Goal: Task Accomplishment & Management: Use online tool/utility

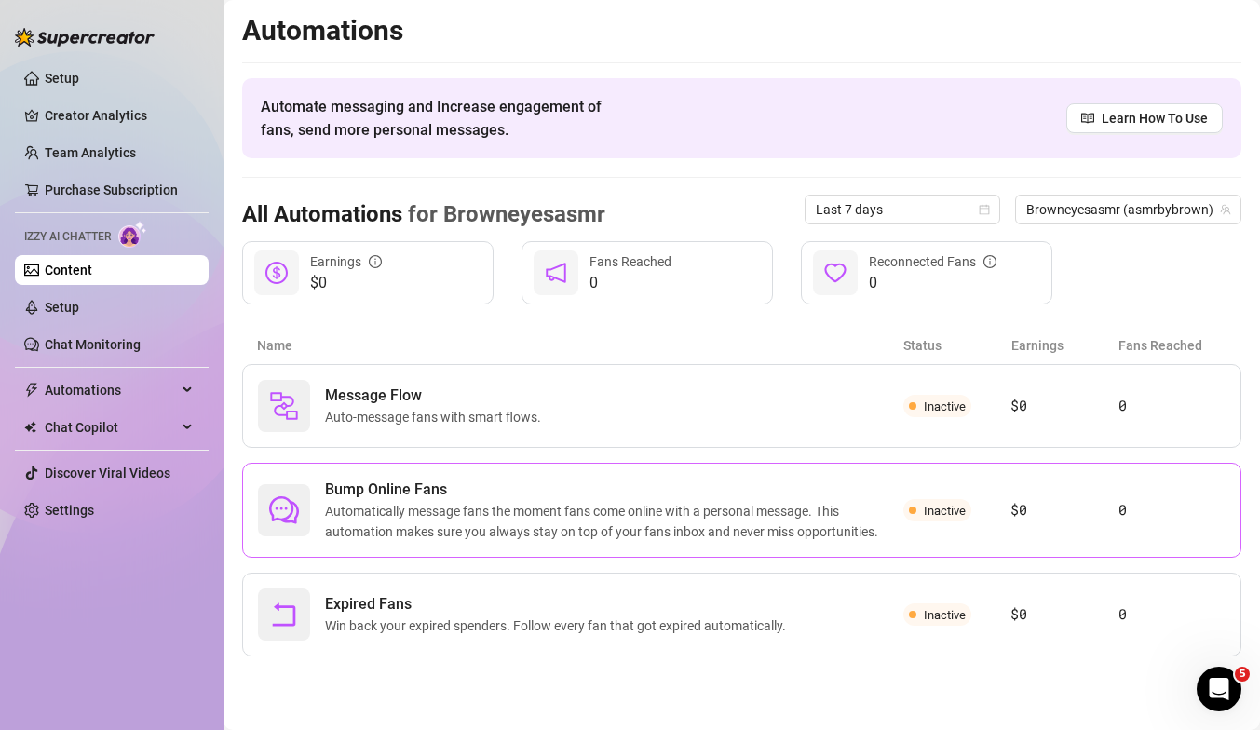
click at [895, 499] on span "Bump Online Fans" at bounding box center [614, 490] width 578 height 22
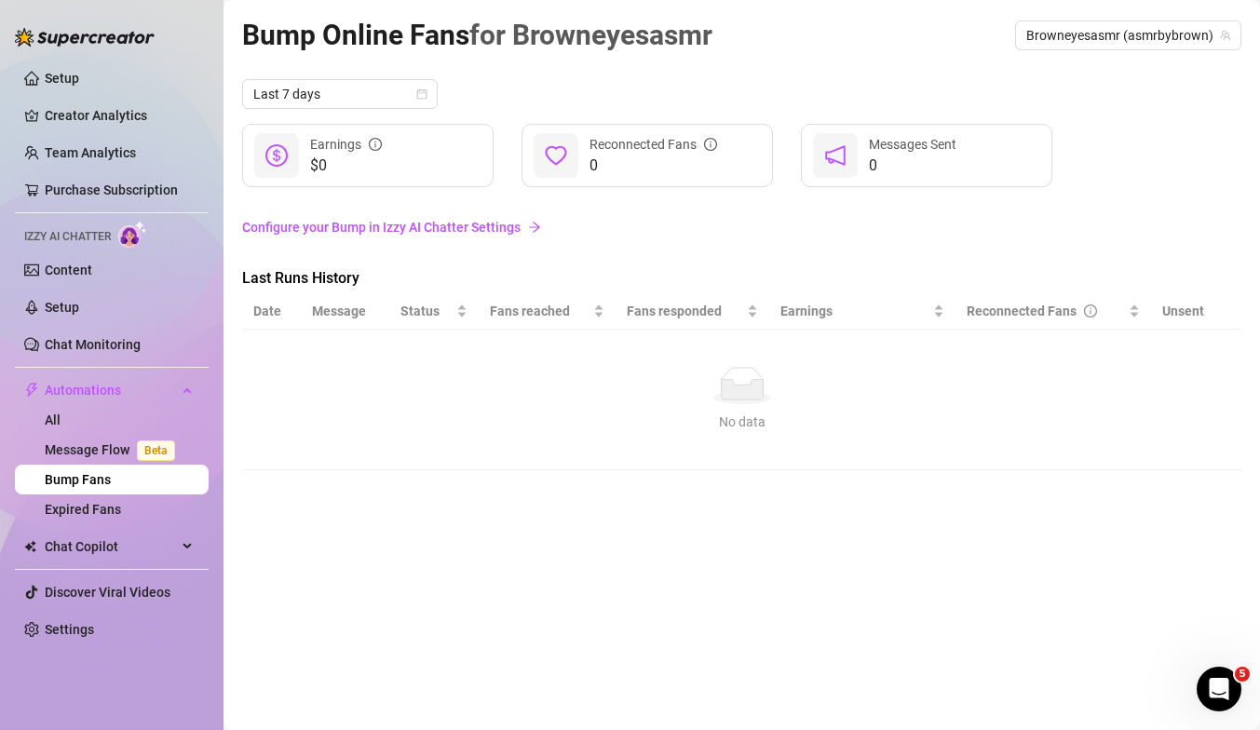
click at [344, 228] on link "Configure your Bump in Izzy AI Chatter Settings" at bounding box center [741, 227] width 999 height 20
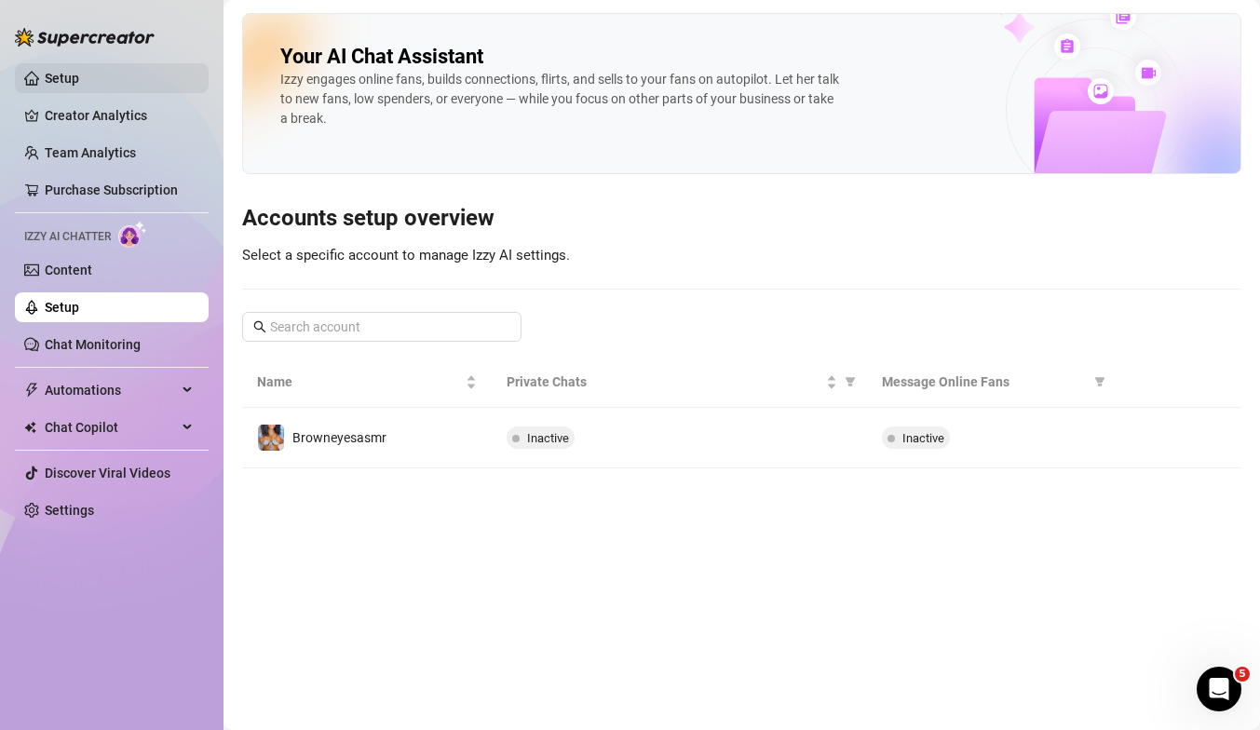
click at [66, 80] on link "Setup" at bounding box center [62, 78] width 34 height 15
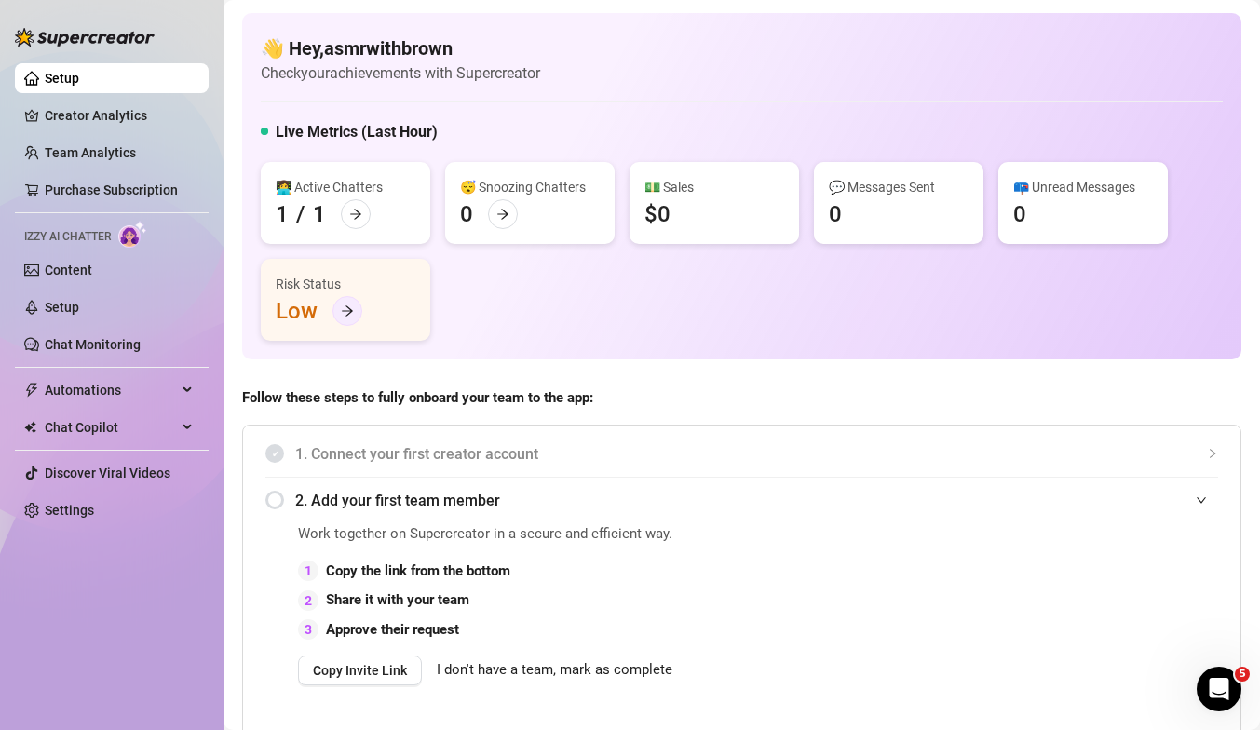
click at [358, 312] on div at bounding box center [347, 311] width 30 height 30
click at [114, 125] on link "Creator Analytics" at bounding box center [119, 116] width 149 height 30
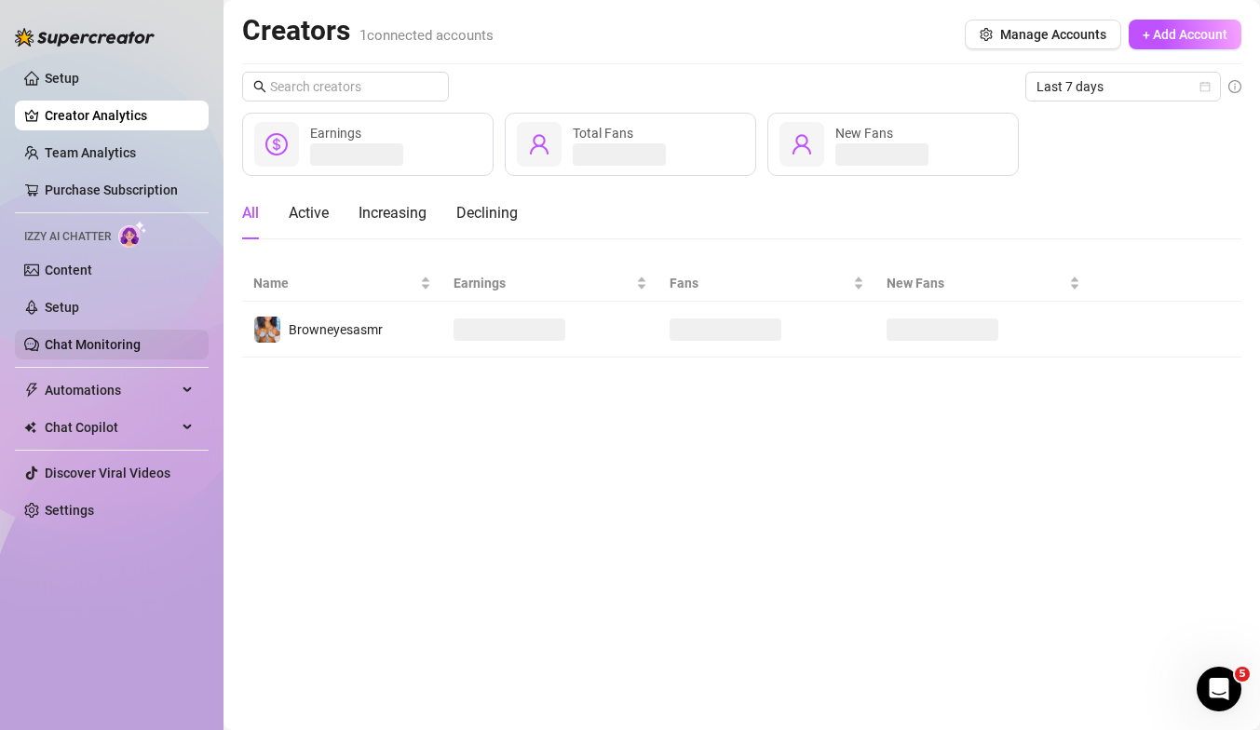
click at [97, 352] on link "Chat Monitoring" at bounding box center [93, 344] width 96 height 15
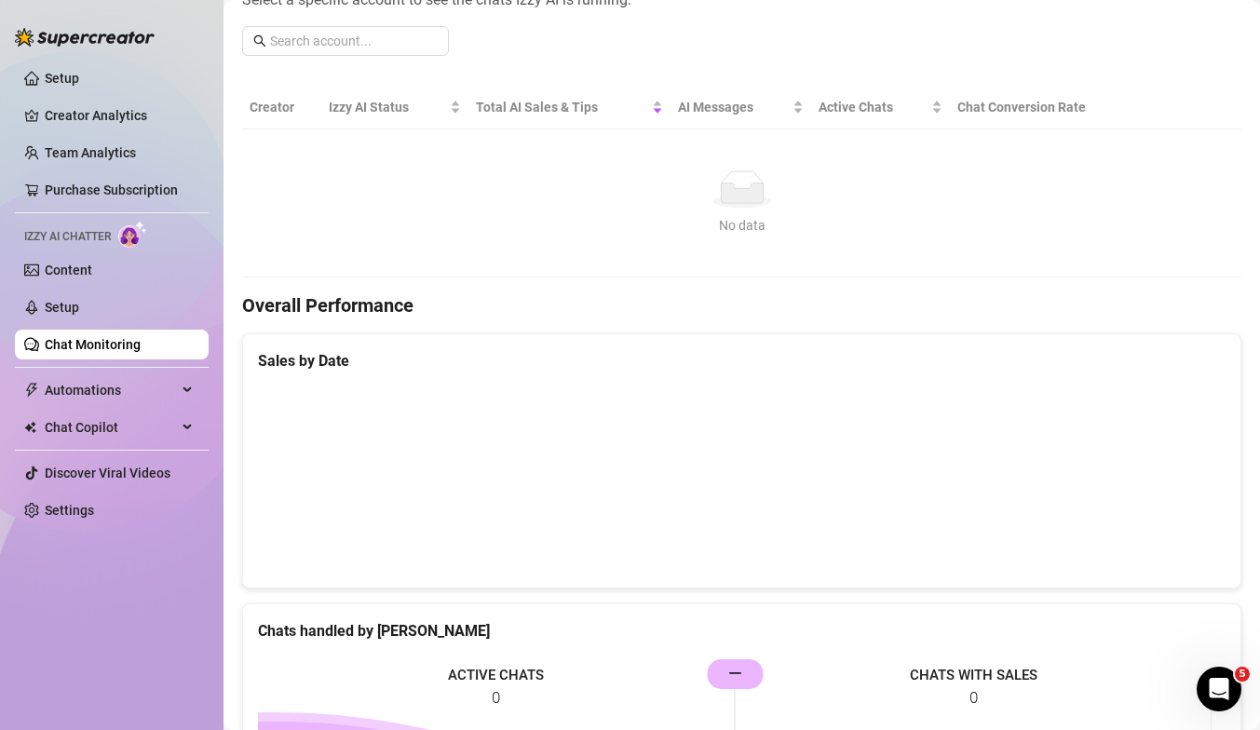
scroll to position [91, 0]
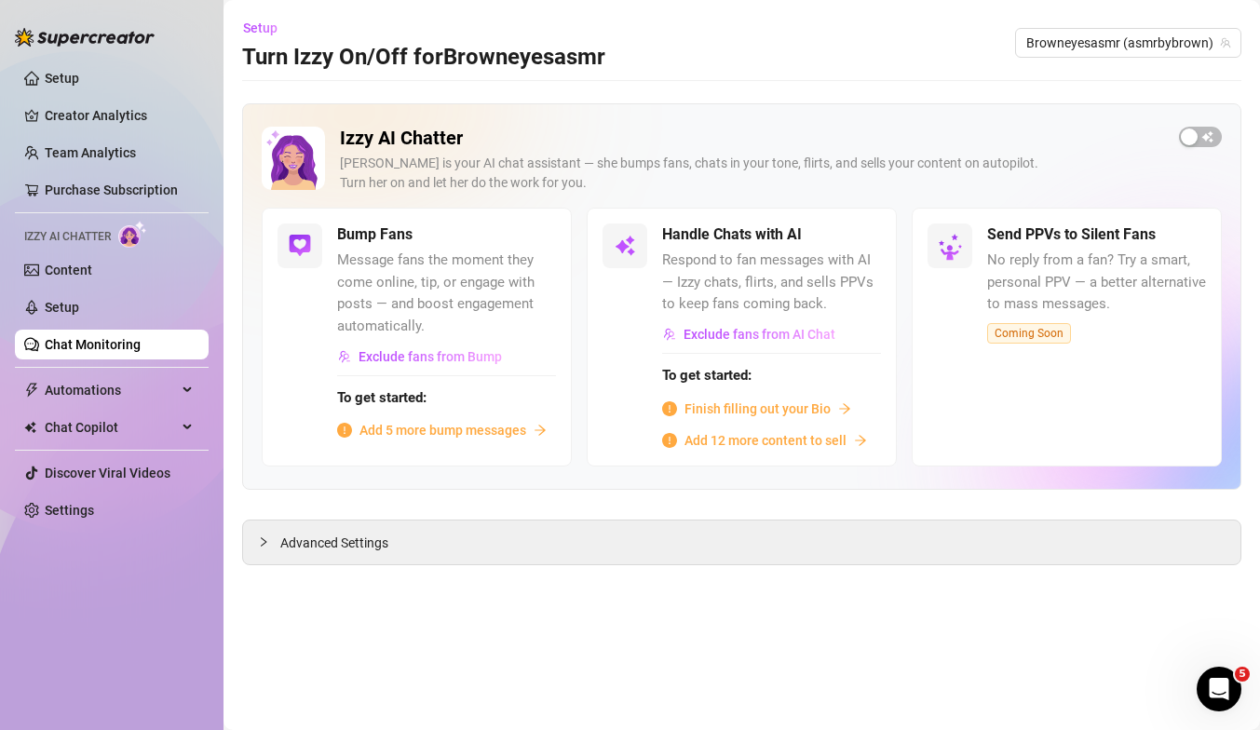
click at [379, 433] on span "Add 5 more bump messages" at bounding box center [442, 430] width 167 height 20
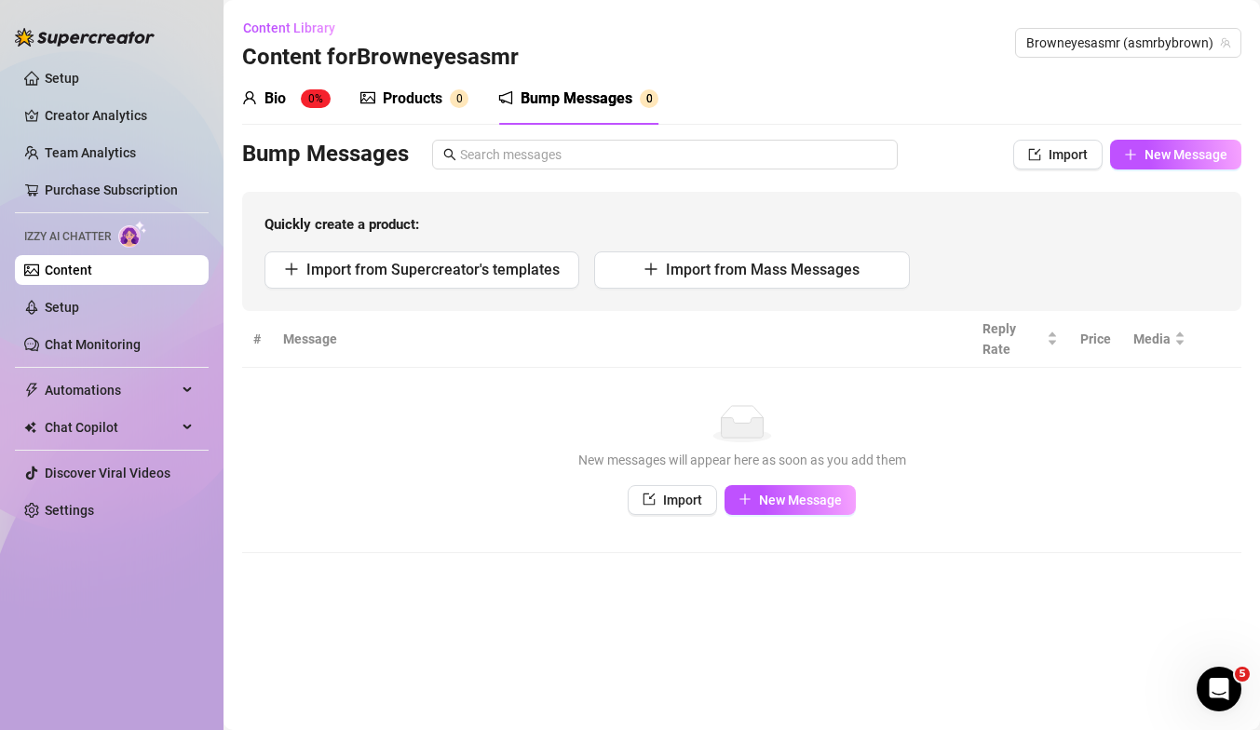
click at [86, 327] on ul "Setup Creator Analytics Team Analytics Purchase Subscription Izzy AI Chatter Co…" at bounding box center [112, 294] width 194 height 477
click at [75, 315] on link "Setup" at bounding box center [62, 307] width 34 height 15
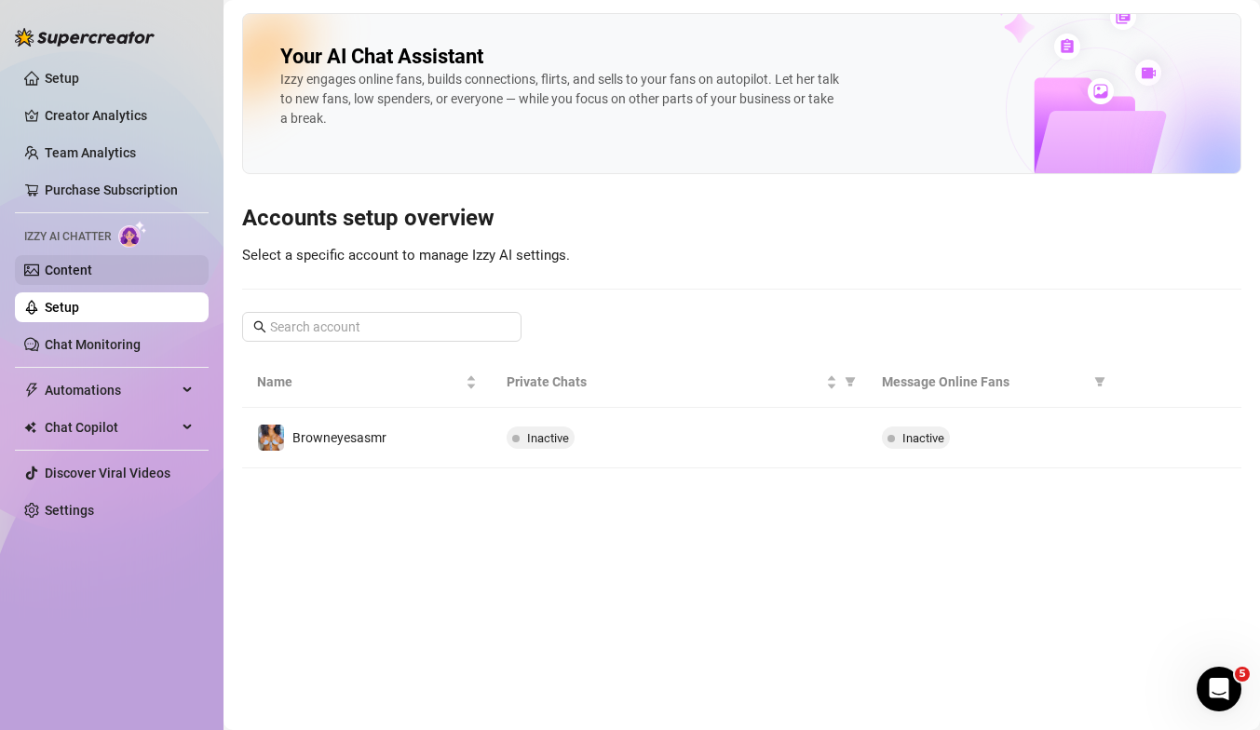
click at [73, 270] on link "Content" at bounding box center [68, 270] width 47 height 15
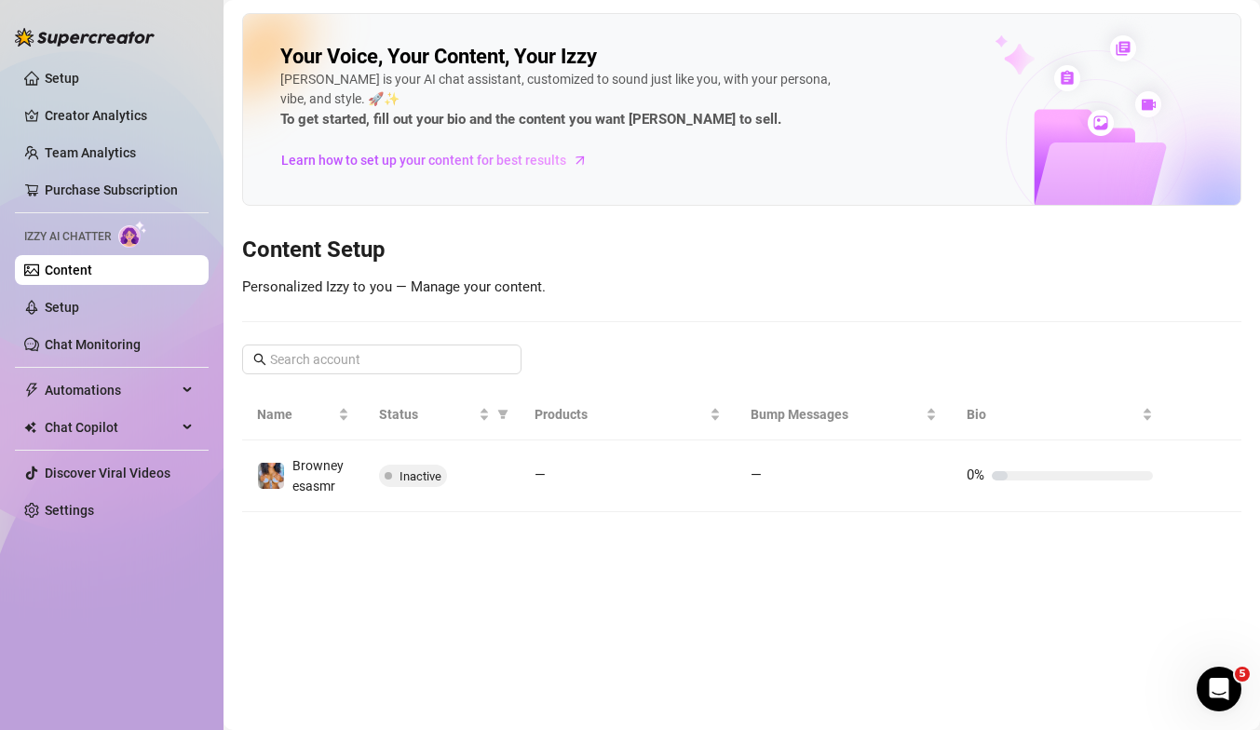
click at [75, 238] on span "Izzy AI Chatter" at bounding box center [67, 237] width 87 height 18
click at [97, 348] on link "Chat Monitoring" at bounding box center [93, 344] width 96 height 15
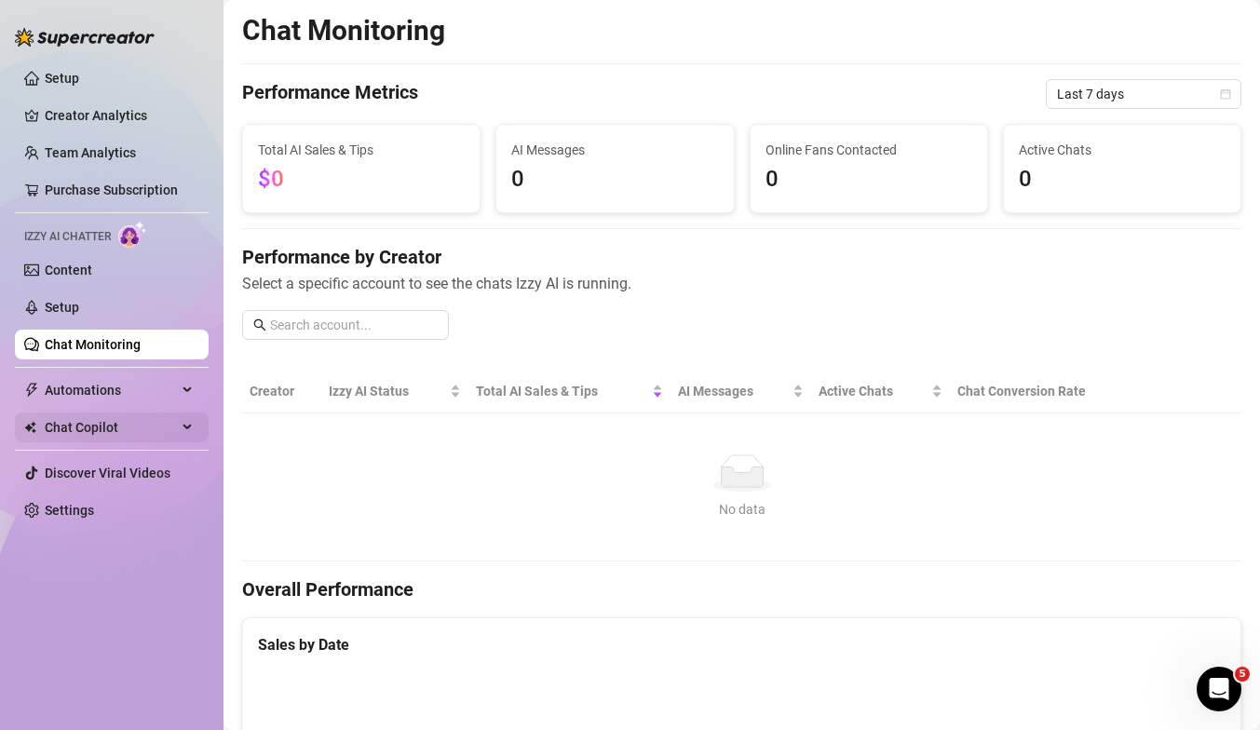
click at [115, 426] on span "Chat Copilot" at bounding box center [111, 427] width 132 height 30
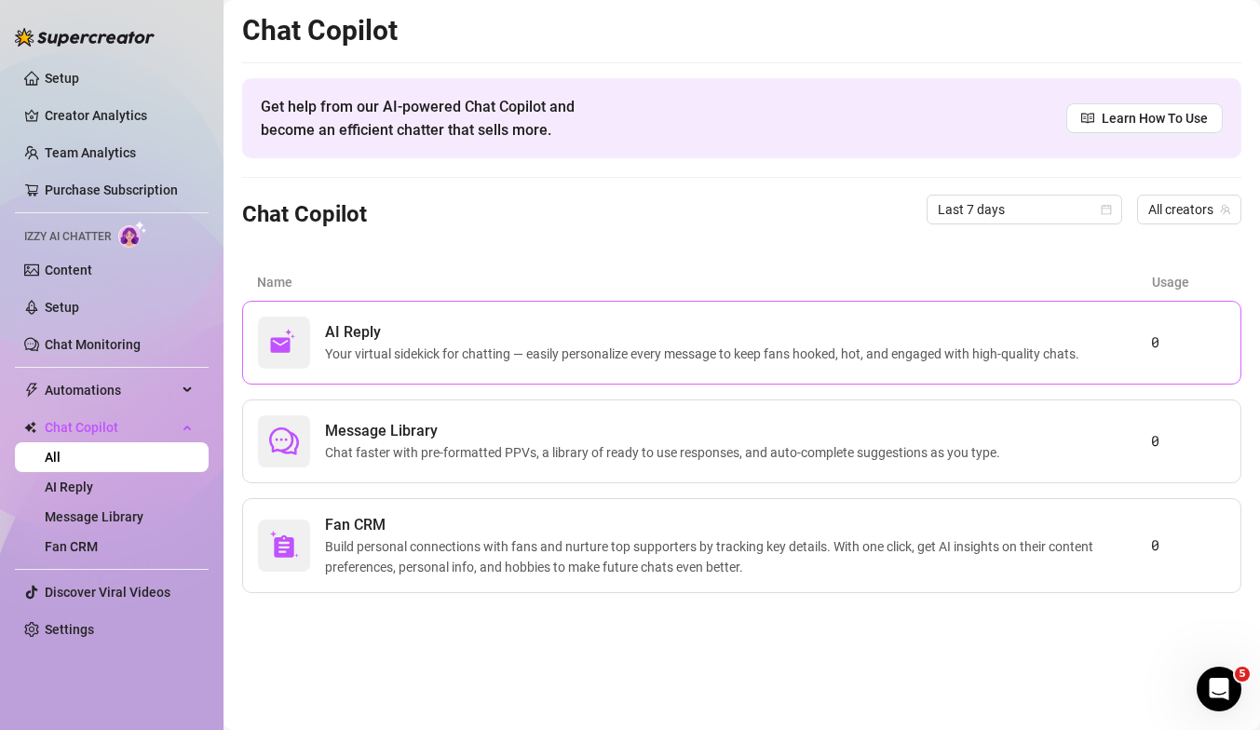
click at [559, 358] on span "Your virtual sidekick for chatting — easily personalize every message to keep f…" at bounding box center [706, 354] width 762 height 20
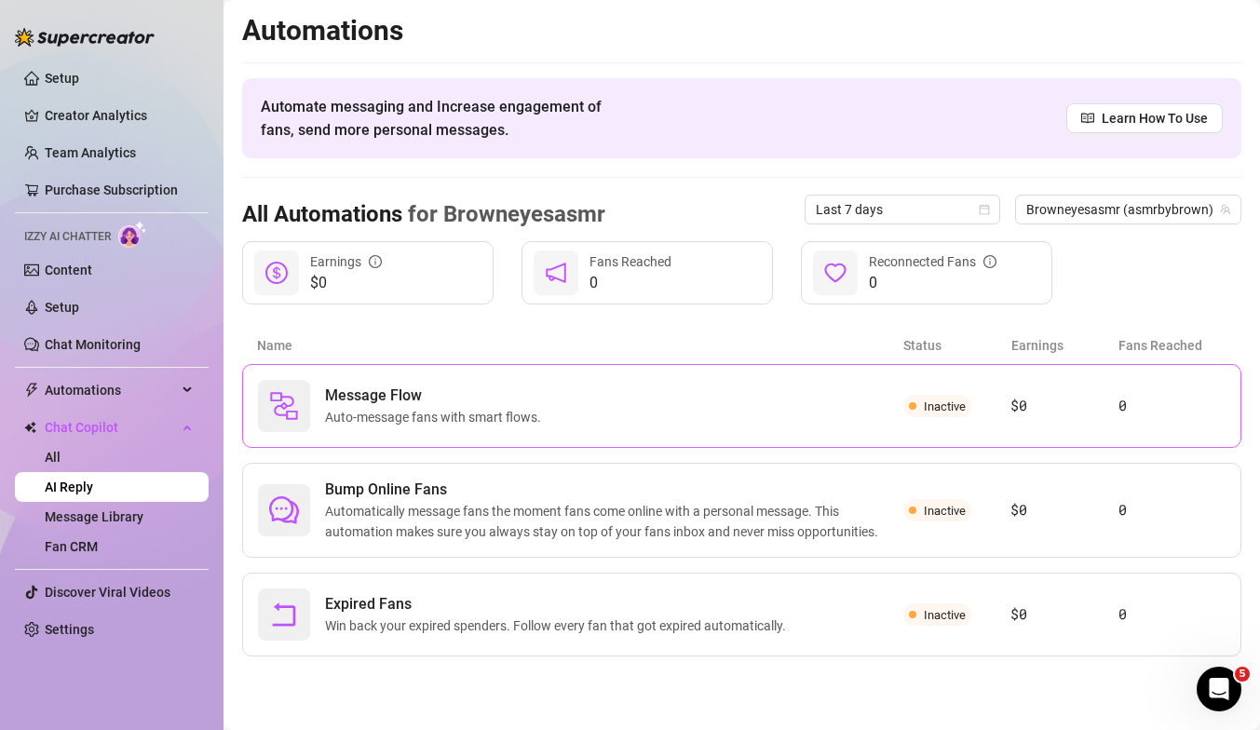
click at [446, 406] on div "Message Flow Auto-message fans with smart flows." at bounding box center [436, 406] width 223 height 43
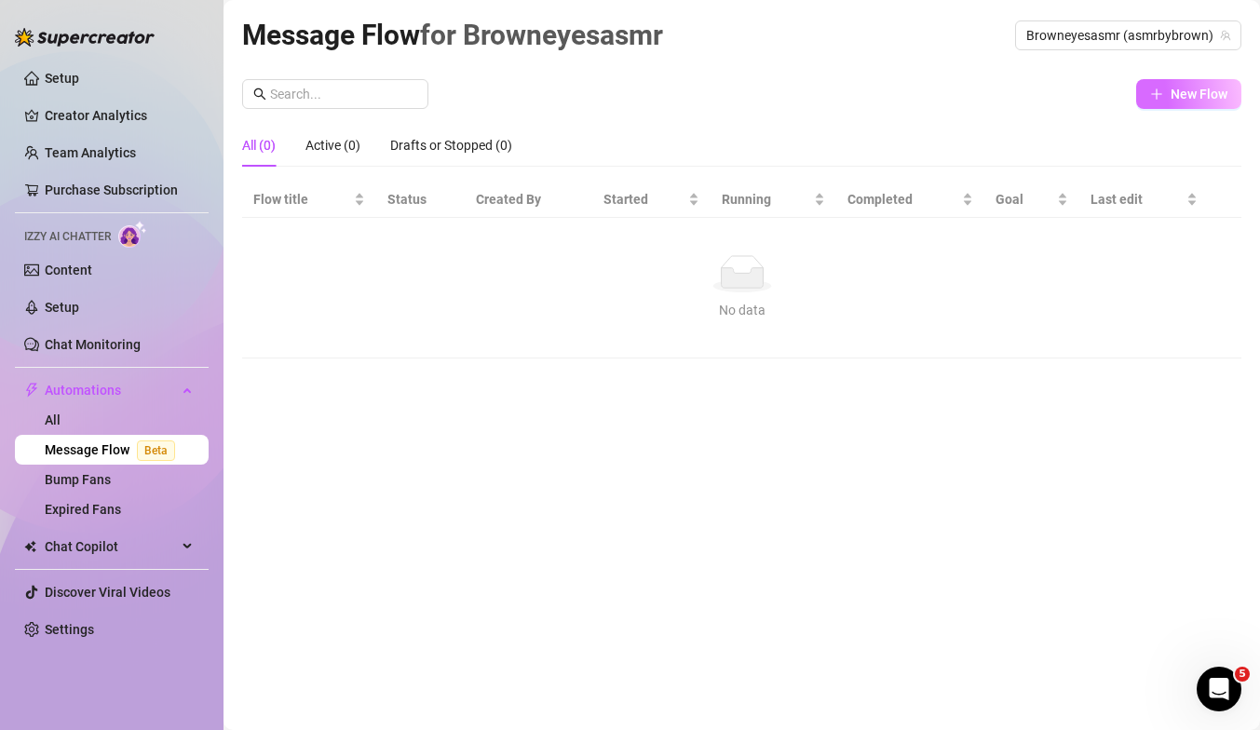
click at [1165, 101] on button "New Flow" at bounding box center [1188, 94] width 105 height 30
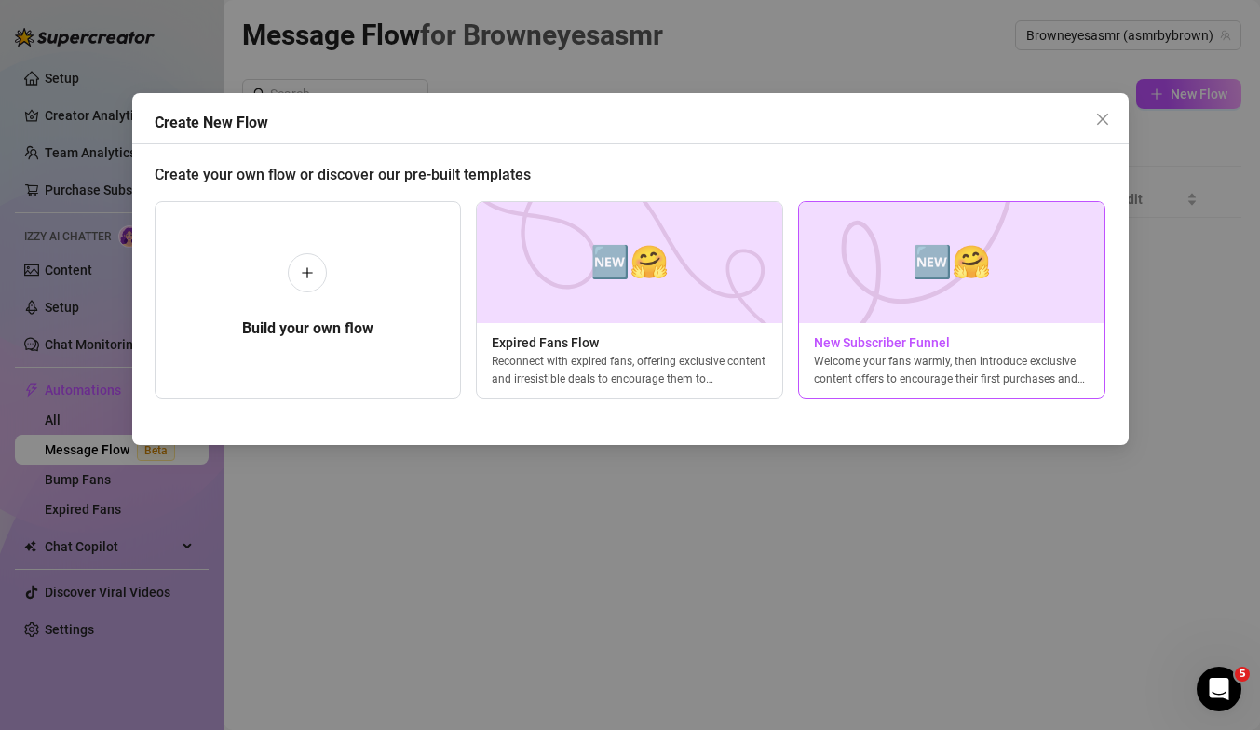
click at [860, 353] on div "Welcome your fans warmly, then introduce exclusive content offers to encourage …" at bounding box center [951, 370] width 305 height 34
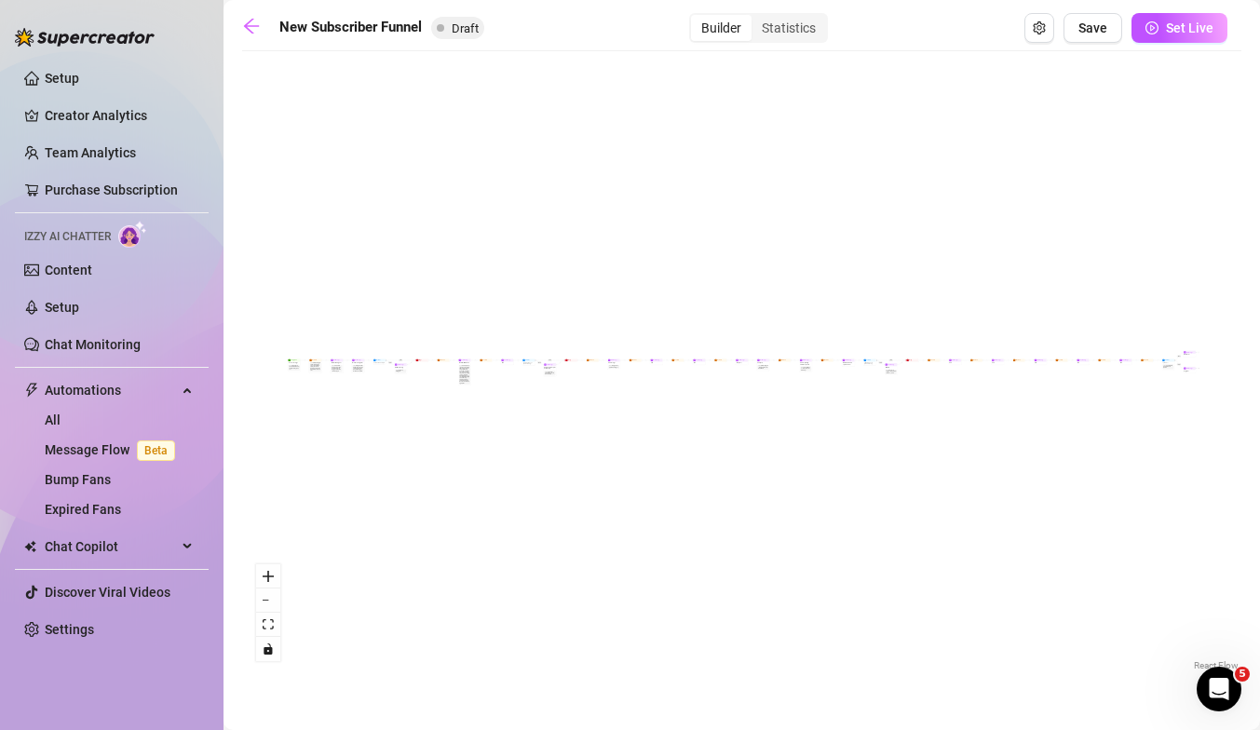
click at [298, 373] on div "If True If True If True If False If False If False If True If False Merge Merge…" at bounding box center [741, 368] width 999 height 614
click at [274, 572] on button "zoom in" at bounding box center [268, 576] width 24 height 24
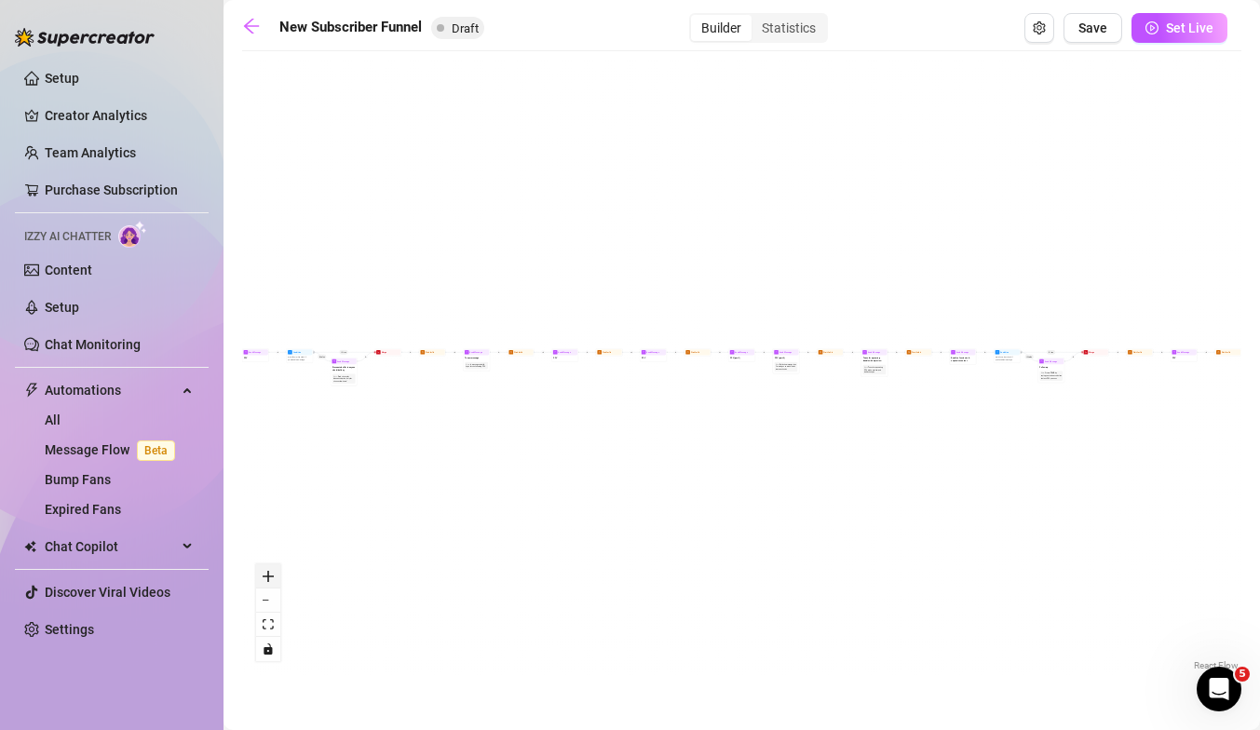
click at [274, 572] on button "zoom in" at bounding box center [268, 576] width 24 height 24
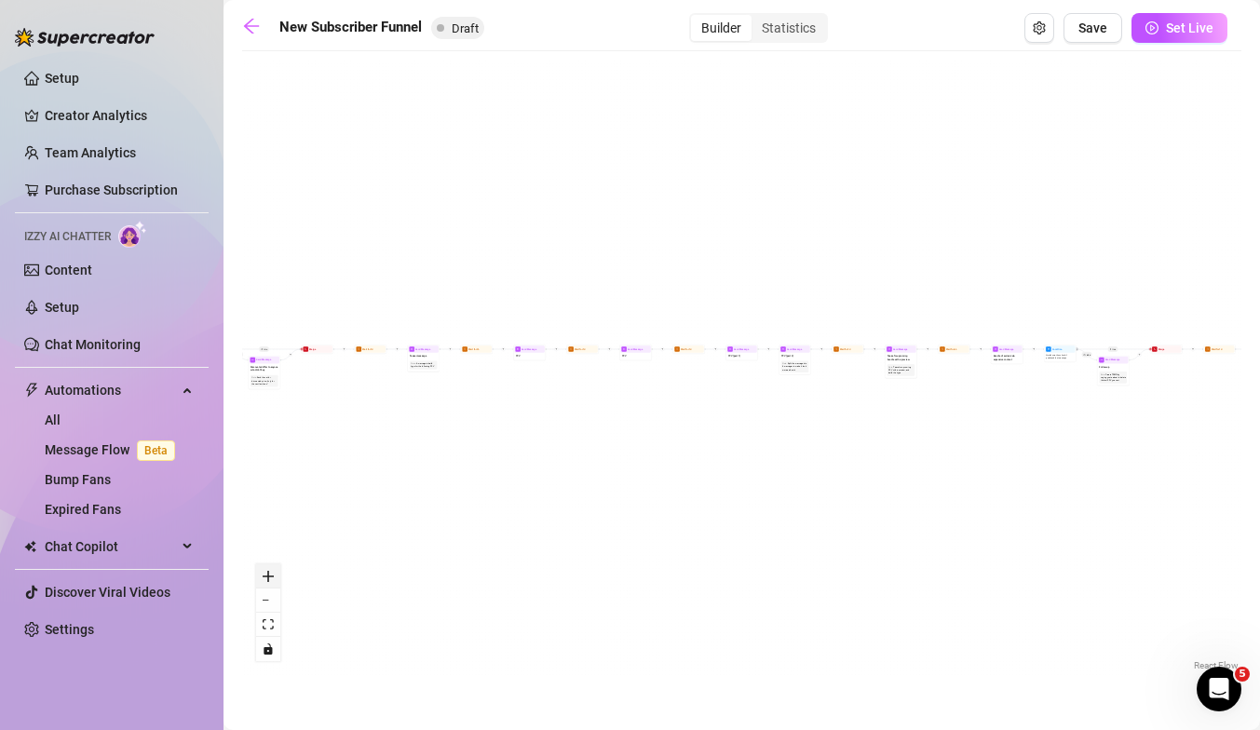
click at [274, 572] on button "zoom in" at bounding box center [268, 576] width 24 height 24
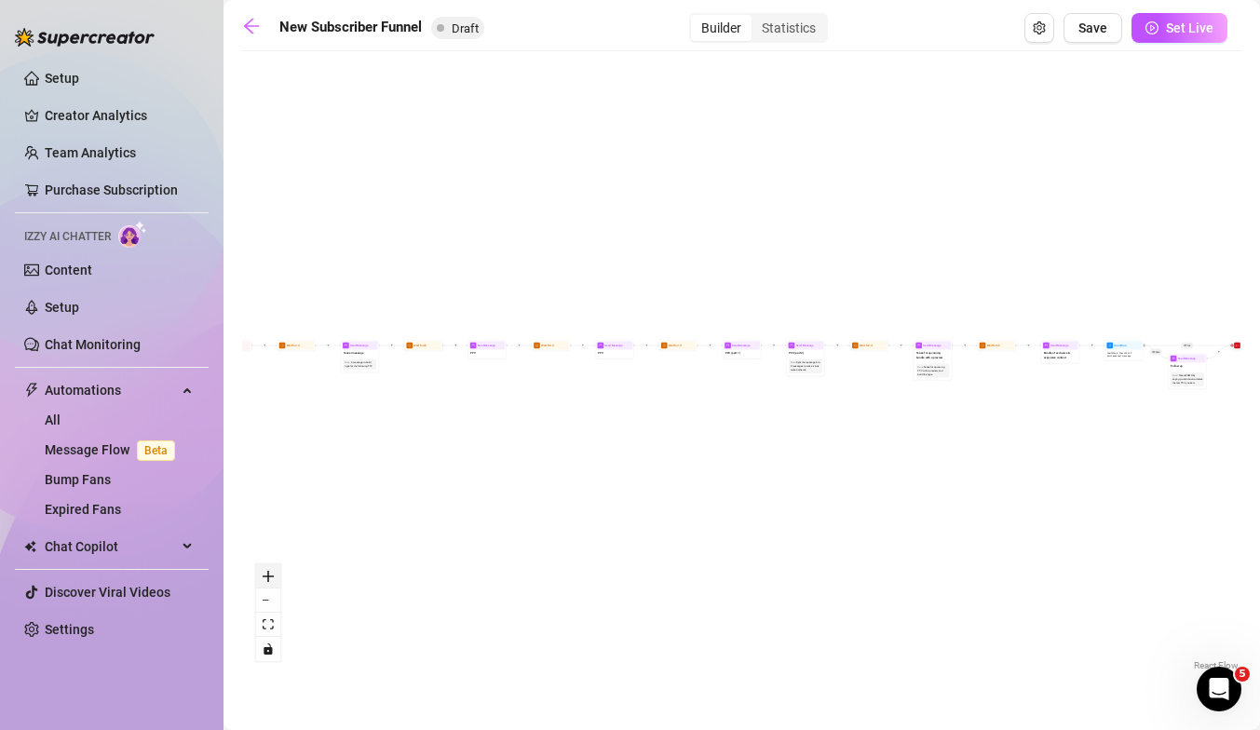
click at [274, 572] on button "zoom in" at bounding box center [268, 576] width 24 height 24
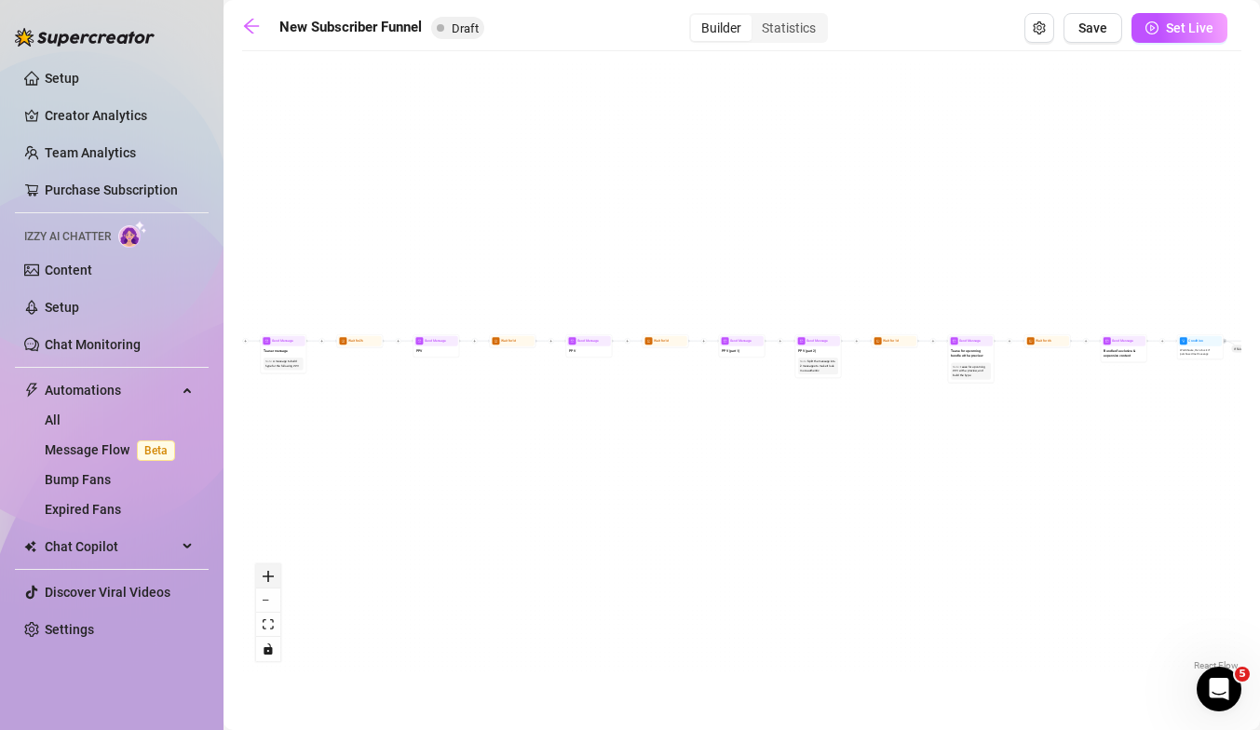
click at [274, 572] on button "zoom in" at bounding box center [268, 576] width 24 height 24
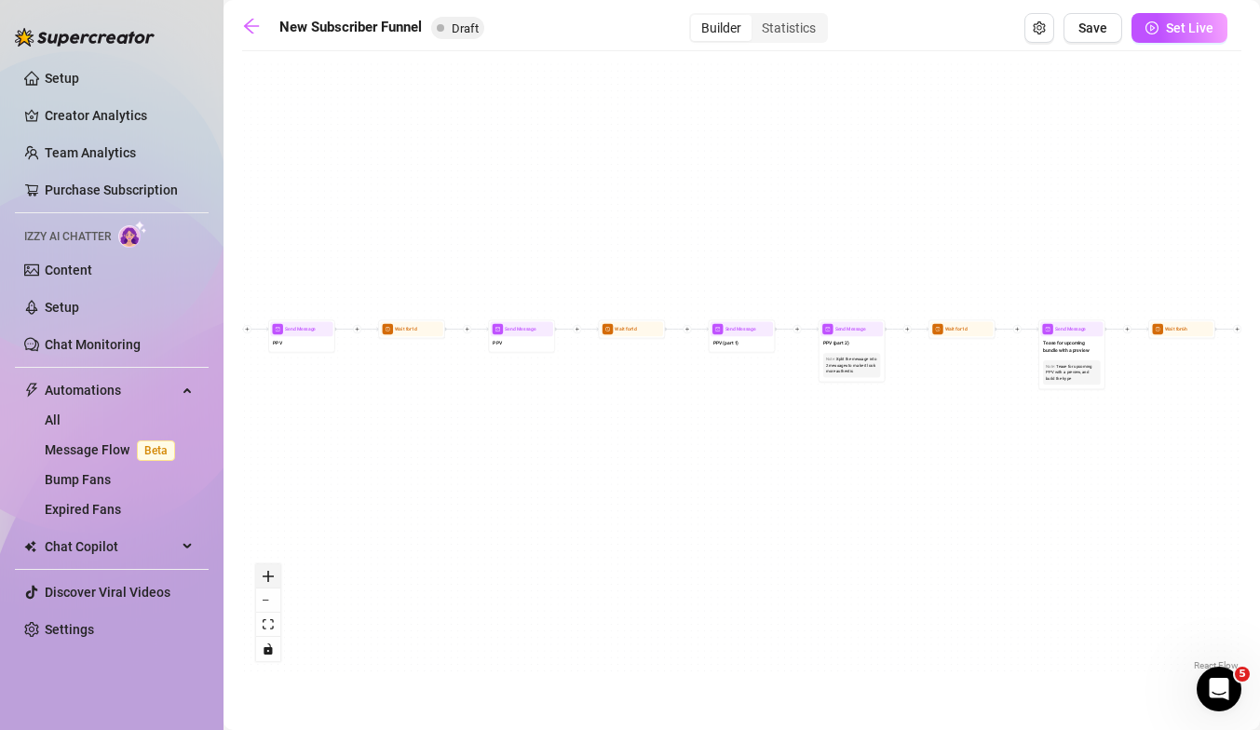
click at [274, 572] on button "zoom in" at bounding box center [268, 576] width 24 height 24
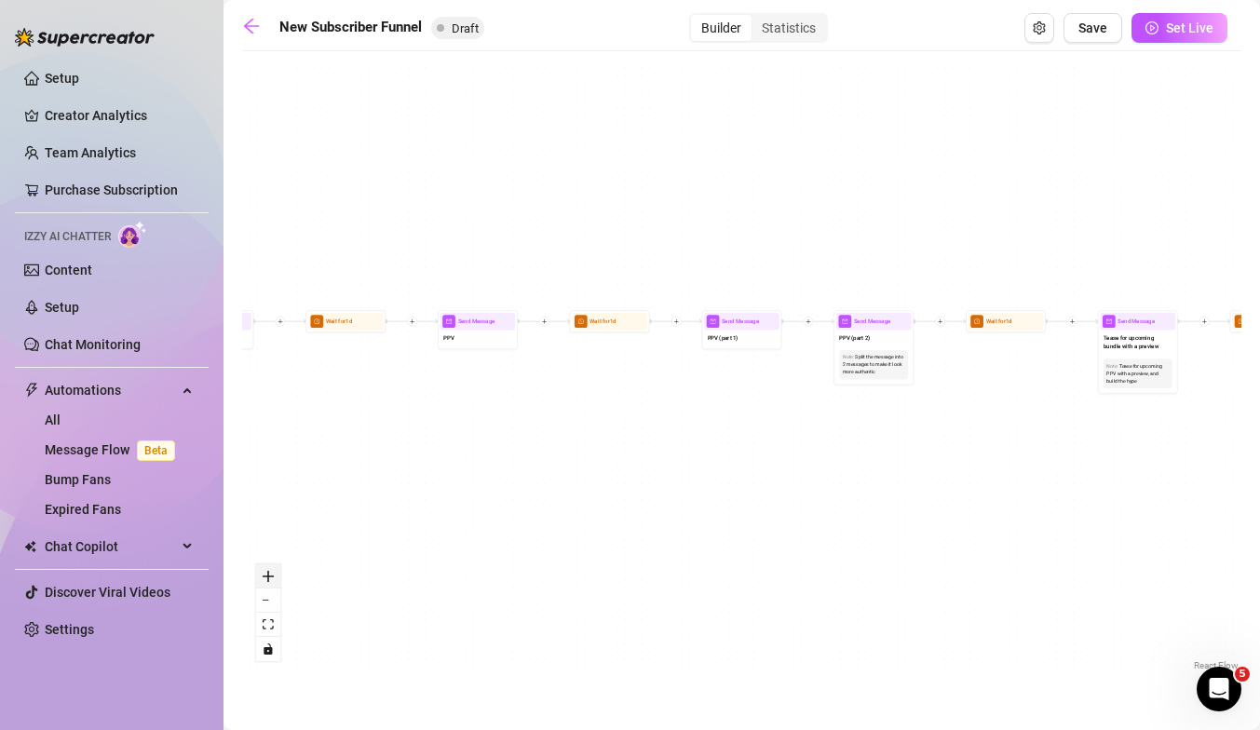
click at [274, 572] on button "zoom in" at bounding box center [268, 576] width 24 height 24
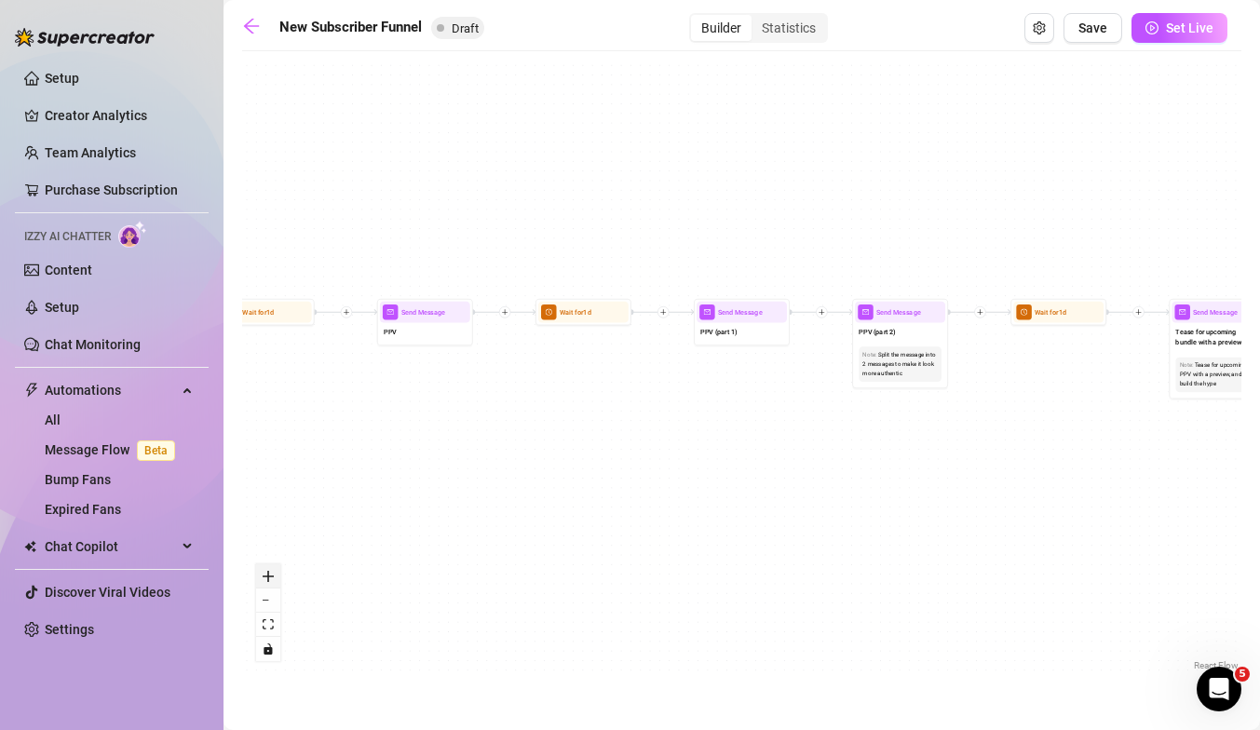
click at [274, 572] on button "zoom in" at bounding box center [268, 576] width 24 height 24
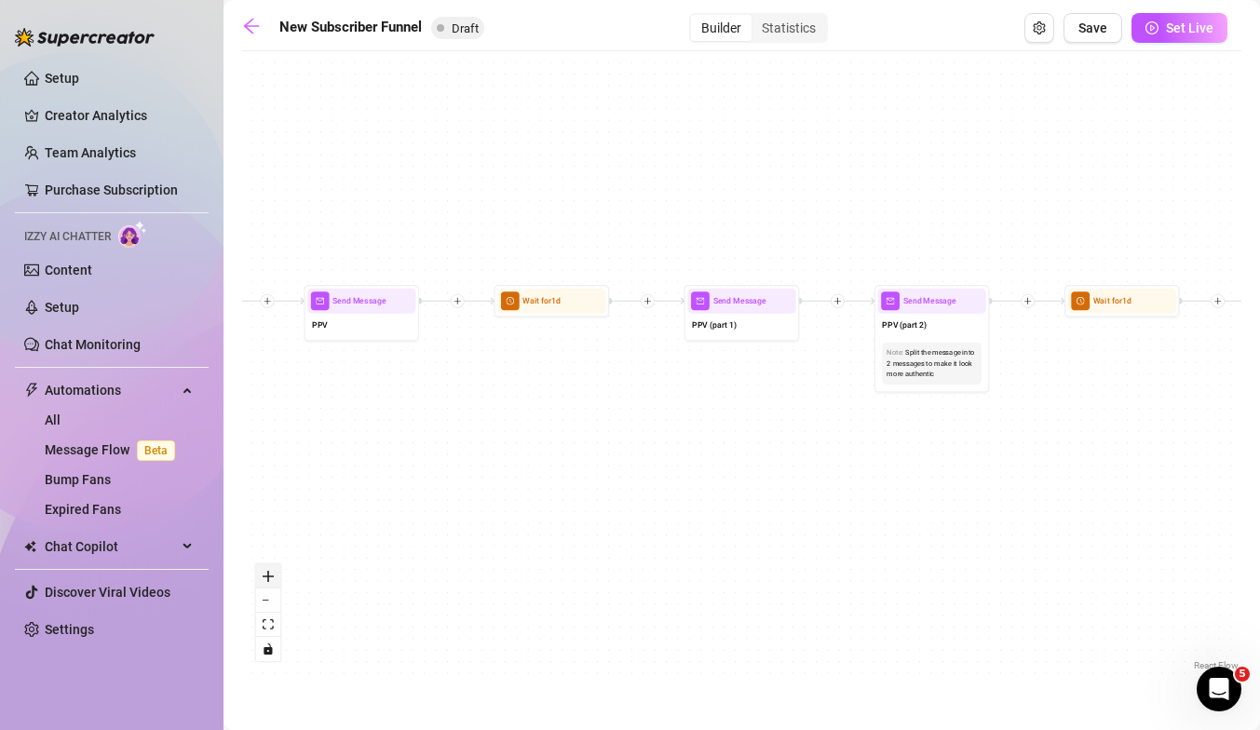
click at [274, 572] on button "zoom in" at bounding box center [268, 576] width 24 height 24
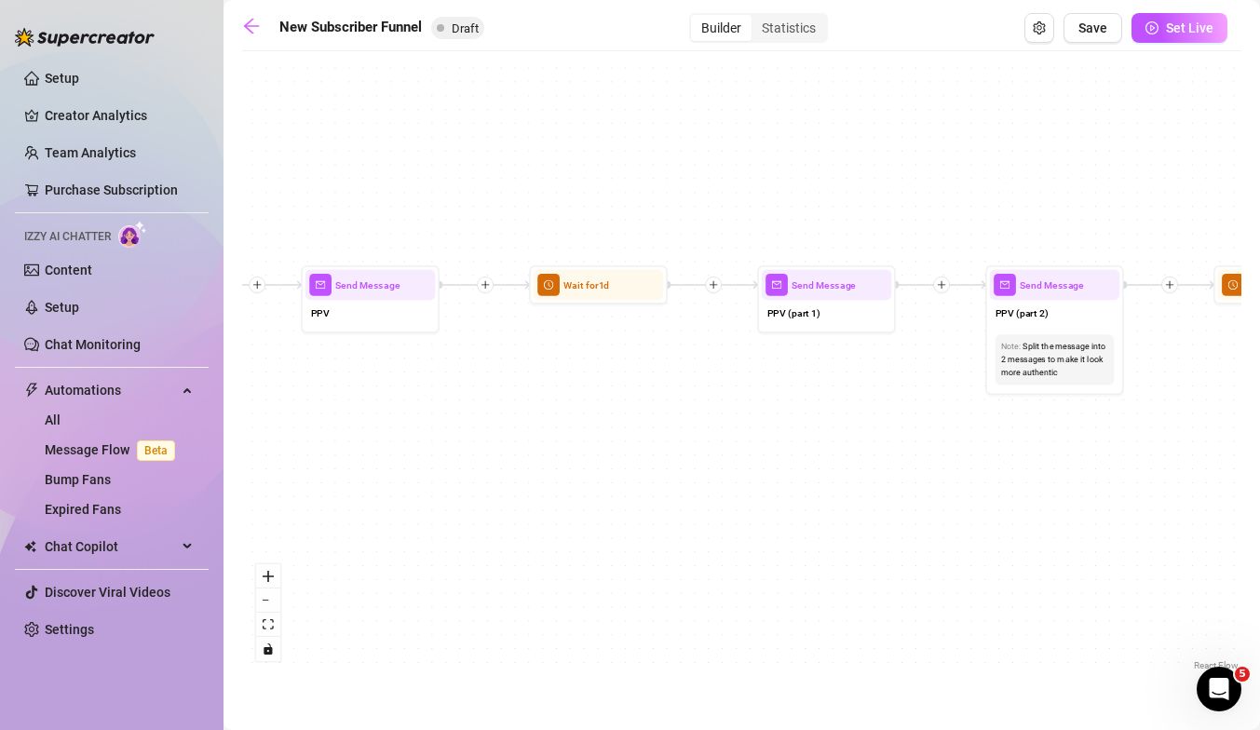
drag, startPoint x: 346, startPoint y: 477, endPoint x: 733, endPoint y: 519, distance: 388.7
click at [733, 519] on div "If True If True If True If False If False If False If True If False Merge Merge…" at bounding box center [741, 368] width 999 height 614
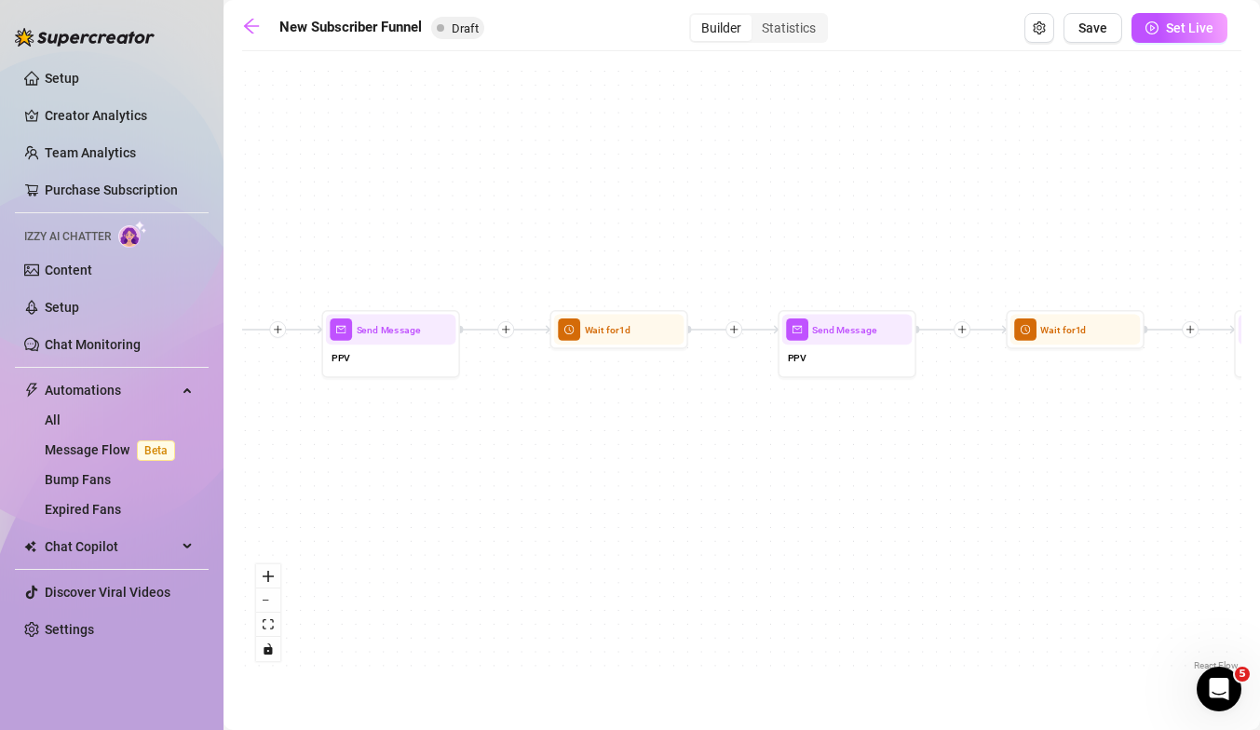
drag, startPoint x: 599, startPoint y: 533, endPoint x: 1063, endPoint y: 501, distance: 465.7
click at [1063, 501] on div "If True If True If True If False If False If False If True If False Merge Merge…" at bounding box center [741, 368] width 999 height 614
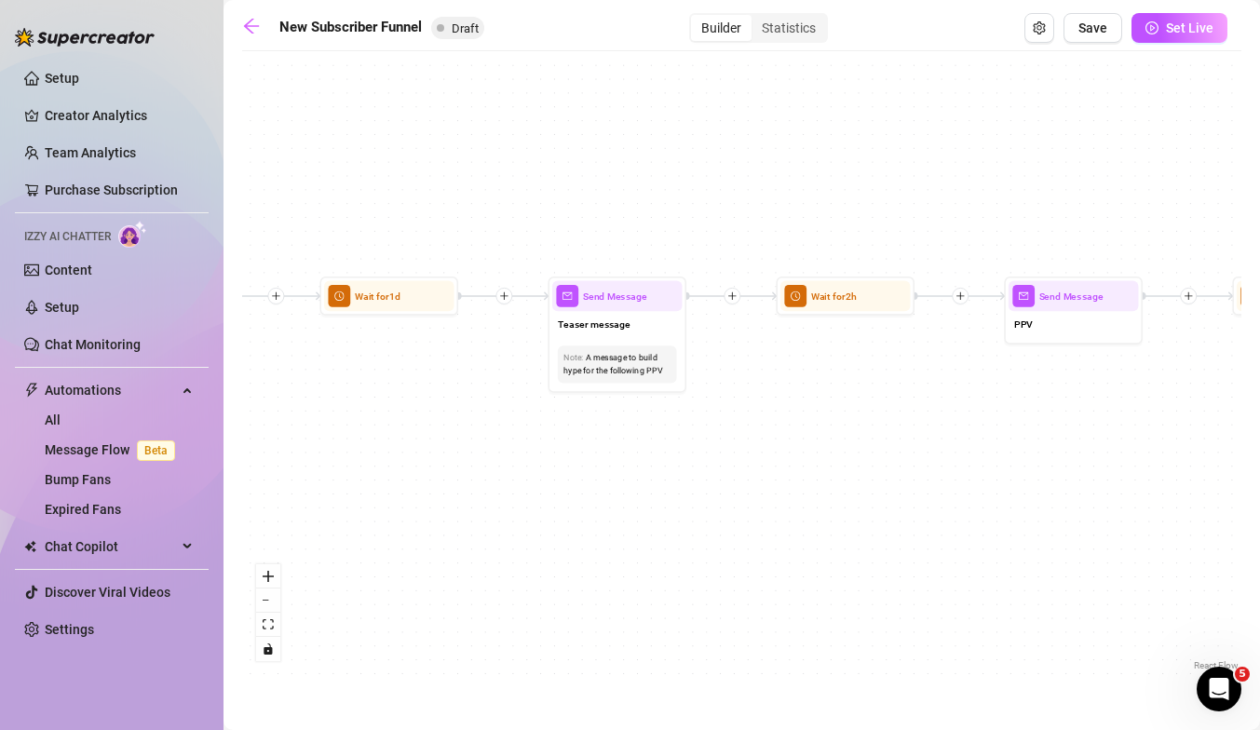
drag, startPoint x: 683, startPoint y: 493, endPoint x: 1115, endPoint y: 486, distance: 432.1
click at [1115, 486] on div "If True If True If True If False If False If False If True If False Merge Merge…" at bounding box center [741, 368] width 999 height 614
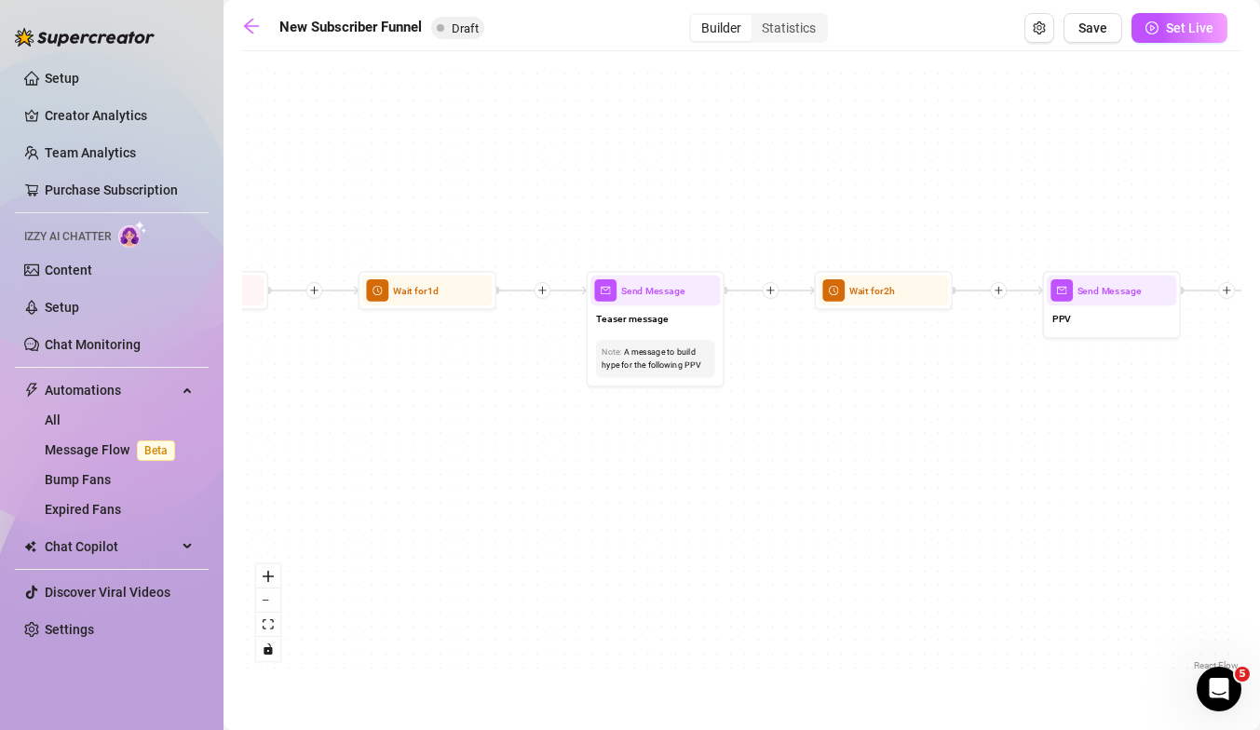
drag, startPoint x: 608, startPoint y: 519, endPoint x: 1192, endPoint y: 485, distance: 584.7
click at [1192, 485] on div "If True If True If True If False If False If False If True If False Merge Merge…" at bounding box center [741, 368] width 999 height 614
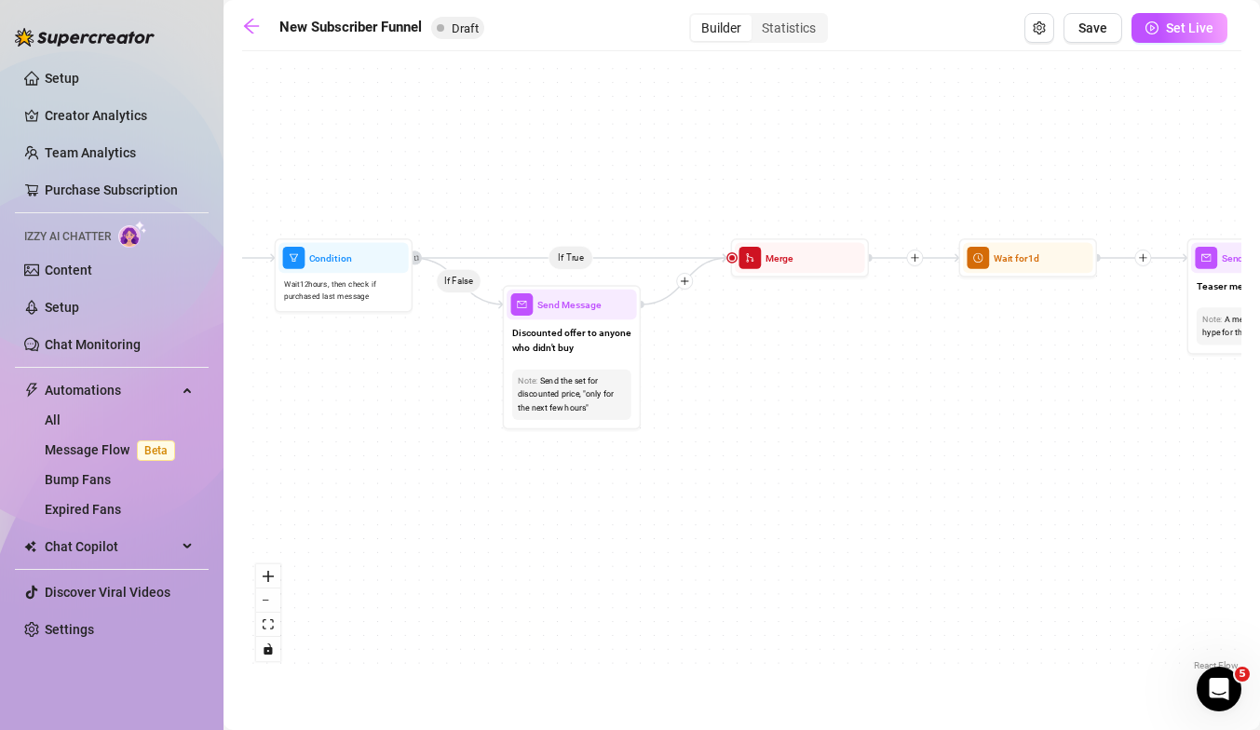
drag, startPoint x: 550, startPoint y: 507, endPoint x: 964, endPoint y: 490, distance: 413.8
click at [964, 490] on div "If True If True If True If False If False If False If True If False Merge Merge…" at bounding box center [741, 368] width 999 height 614
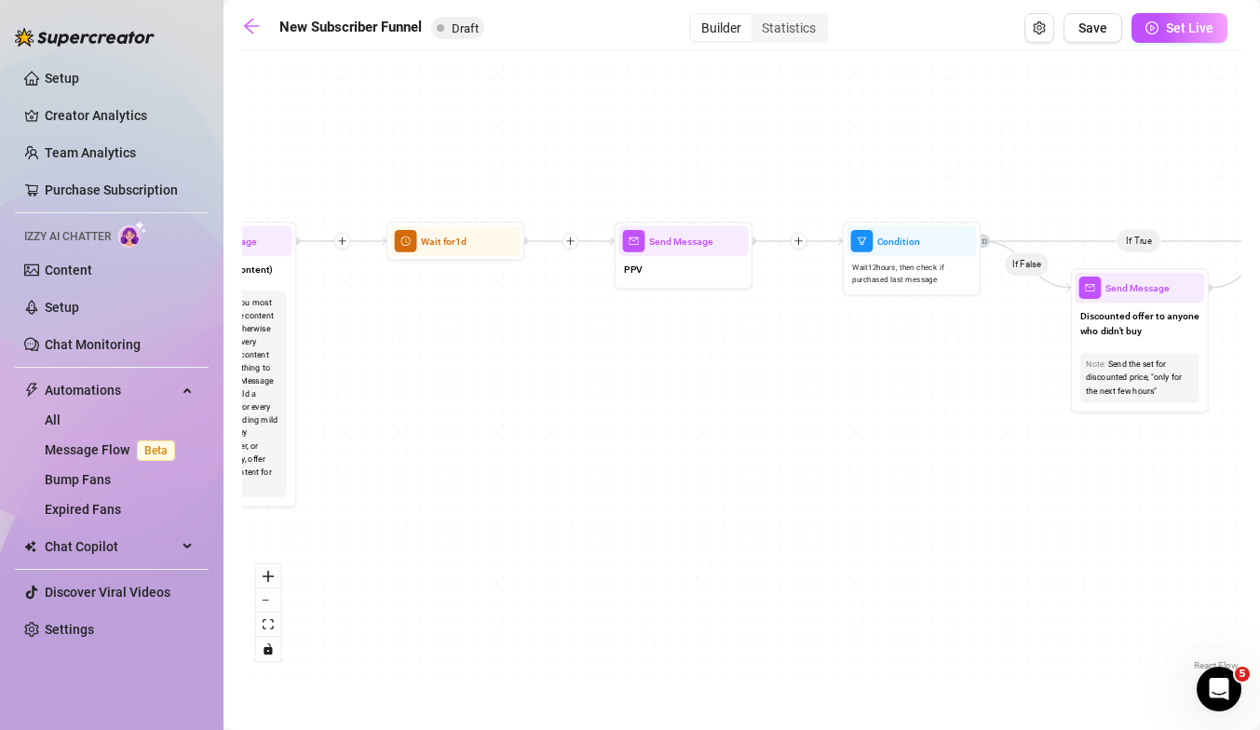
drag, startPoint x: 468, startPoint y: 412, endPoint x: 1033, endPoint y: 421, distance: 565.2
click at [1033, 421] on div "If True If True If True If False If False If False If True If False Merge Merge…" at bounding box center [741, 368] width 999 height 614
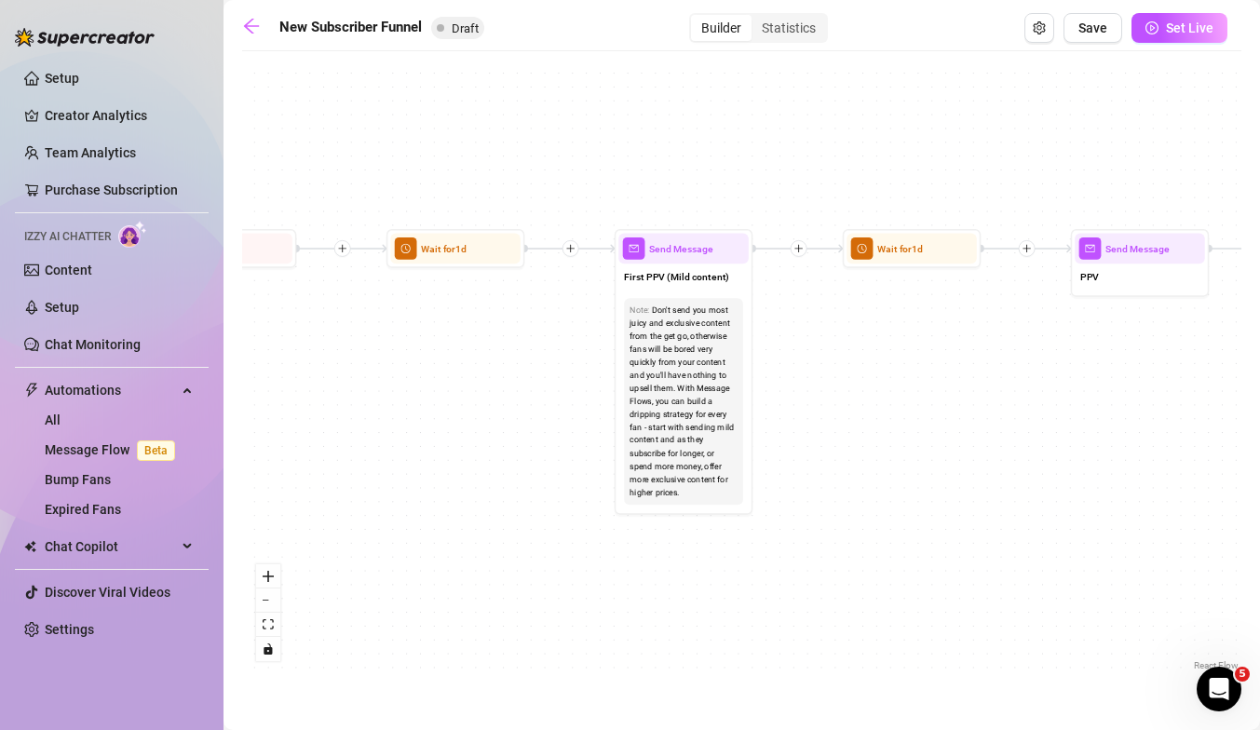
drag, startPoint x: 394, startPoint y: 476, endPoint x: 1078, endPoint y: 473, distance: 684.3
click at [1078, 473] on div "If True If True If True If False If False If False If True If False Merge Merge…" at bounding box center [741, 368] width 999 height 614
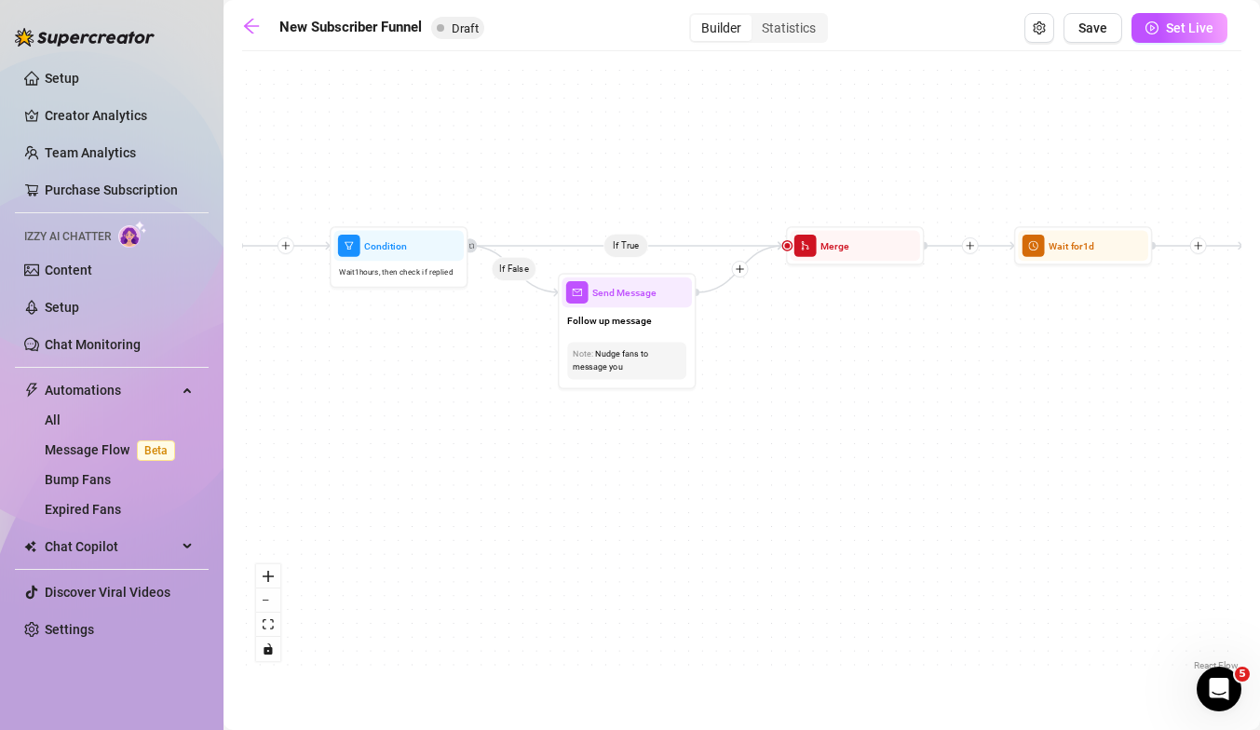
drag, startPoint x: 532, startPoint y: 497, endPoint x: 1096, endPoint y: 508, distance: 564.3
click at [1096, 508] on div "If True If True If True If False If False If False If True If False Merge Merge…" at bounding box center [741, 368] width 999 height 614
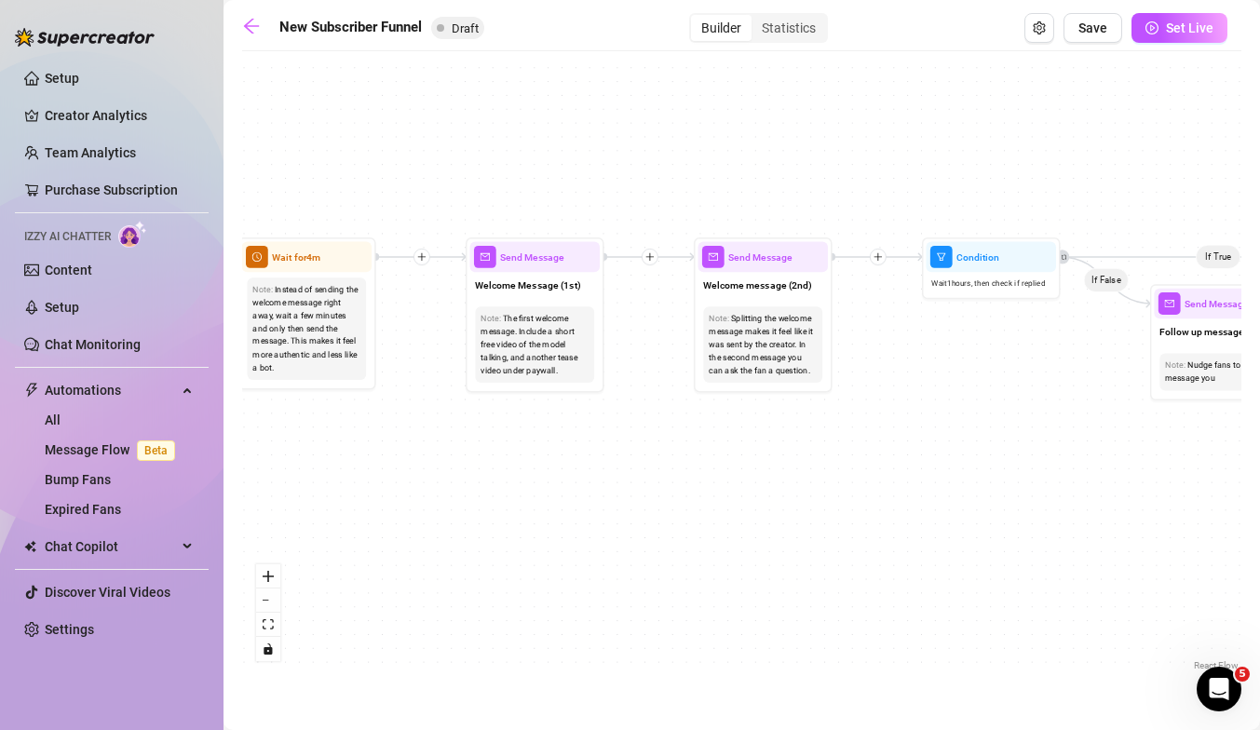
drag, startPoint x: 493, startPoint y: 512, endPoint x: 1182, endPoint y: 523, distance: 689.1
click at [1182, 523] on div "If True If True If True If False If False If False If True If False Merge Merge…" at bounding box center [741, 368] width 999 height 614
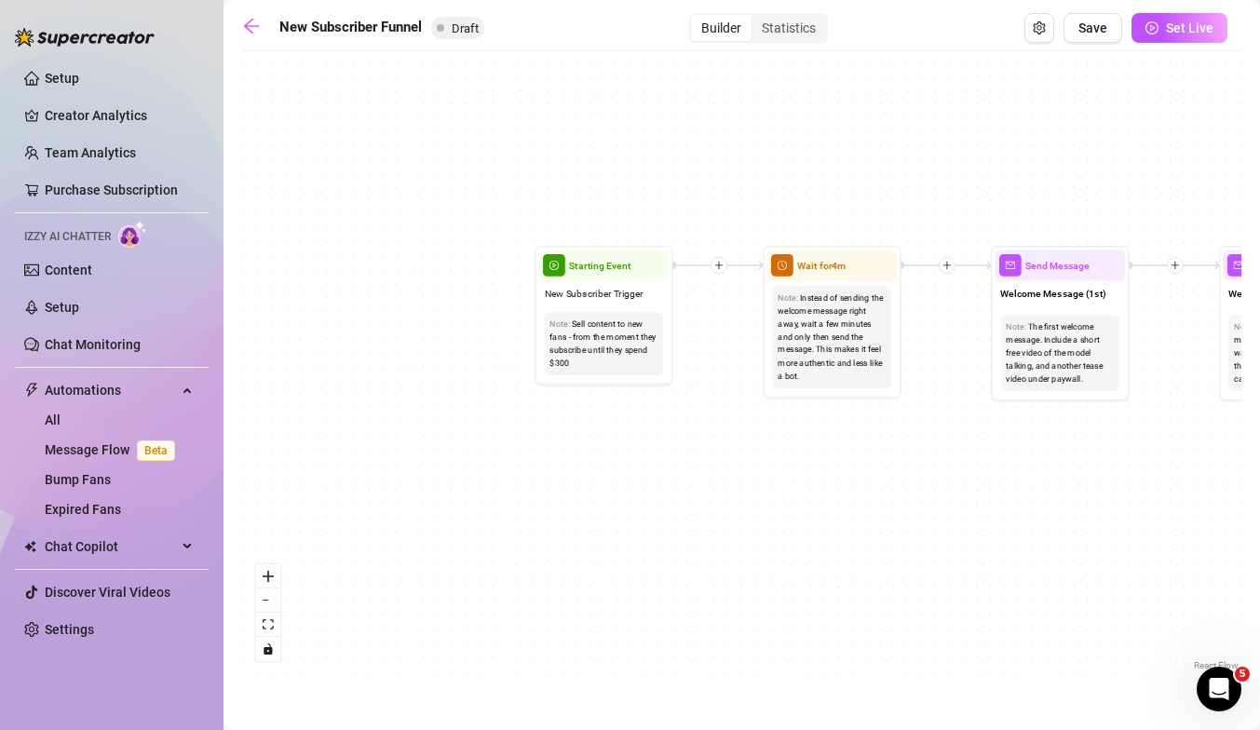
drag, startPoint x: 756, startPoint y: 498, endPoint x: 531, endPoint y: 502, distance: 225.3
click at [531, 502] on div "If True If True If True If False If False If False If True If False Merge Merge…" at bounding box center [741, 368] width 999 height 614
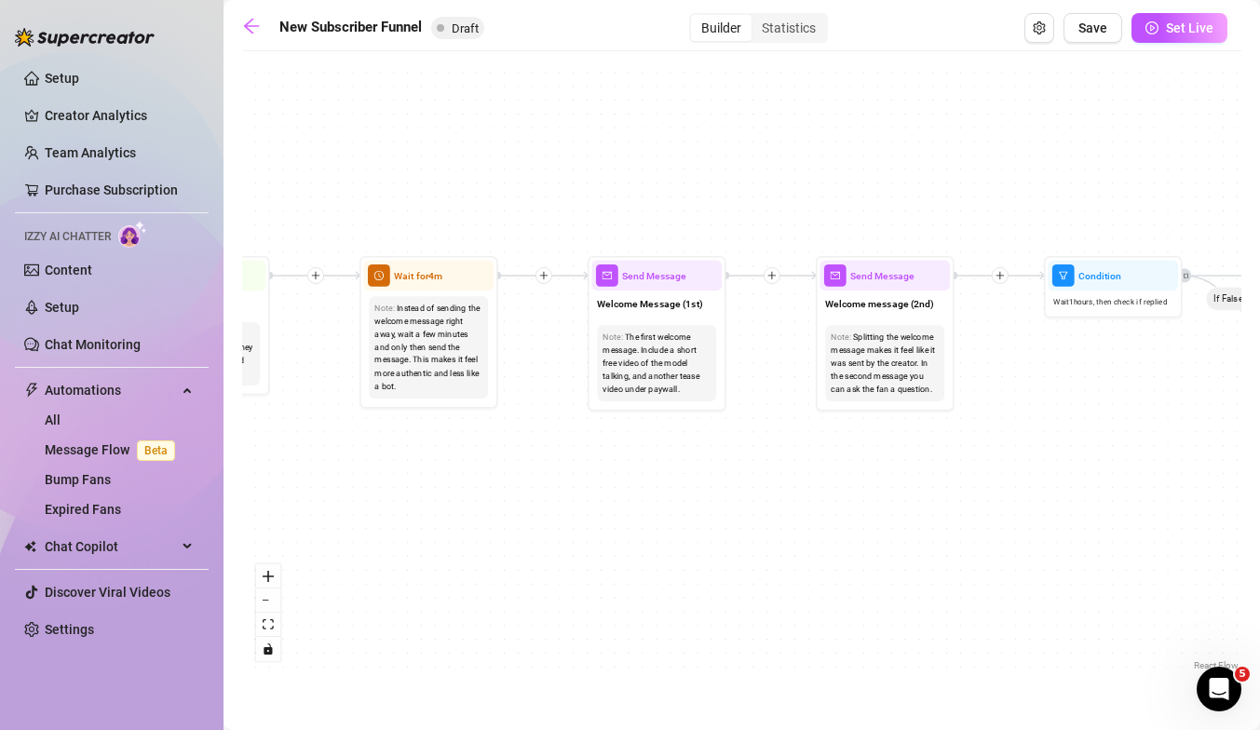
drag, startPoint x: 979, startPoint y: 464, endPoint x: 671, endPoint y: 467, distance: 308.2
click at [671, 467] on div "If True If True If True If False If False If False If True If False Merge Merge…" at bounding box center [741, 368] width 999 height 614
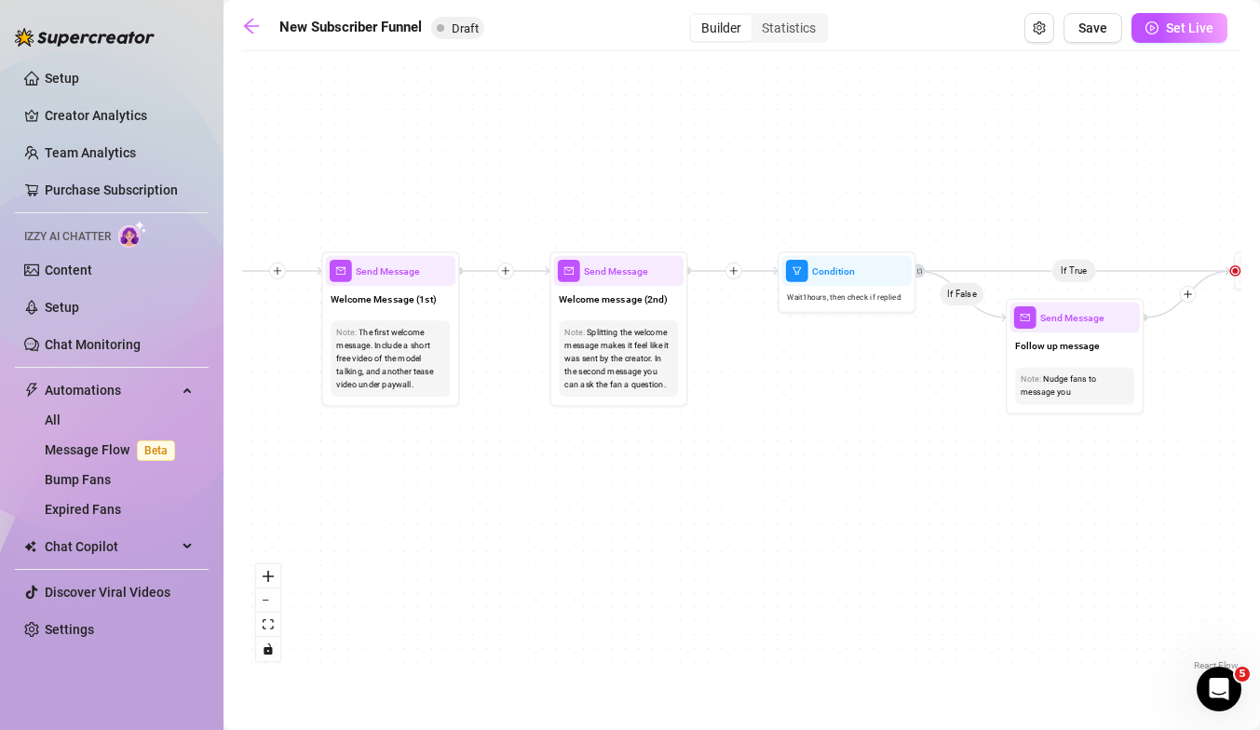
drag, startPoint x: 895, startPoint y: 465, endPoint x: 615, endPoint y: 462, distance: 279.3
click at [615, 462] on div "If True If True If True If False If False If False If True If False Merge Merge…" at bounding box center [741, 368] width 999 height 614
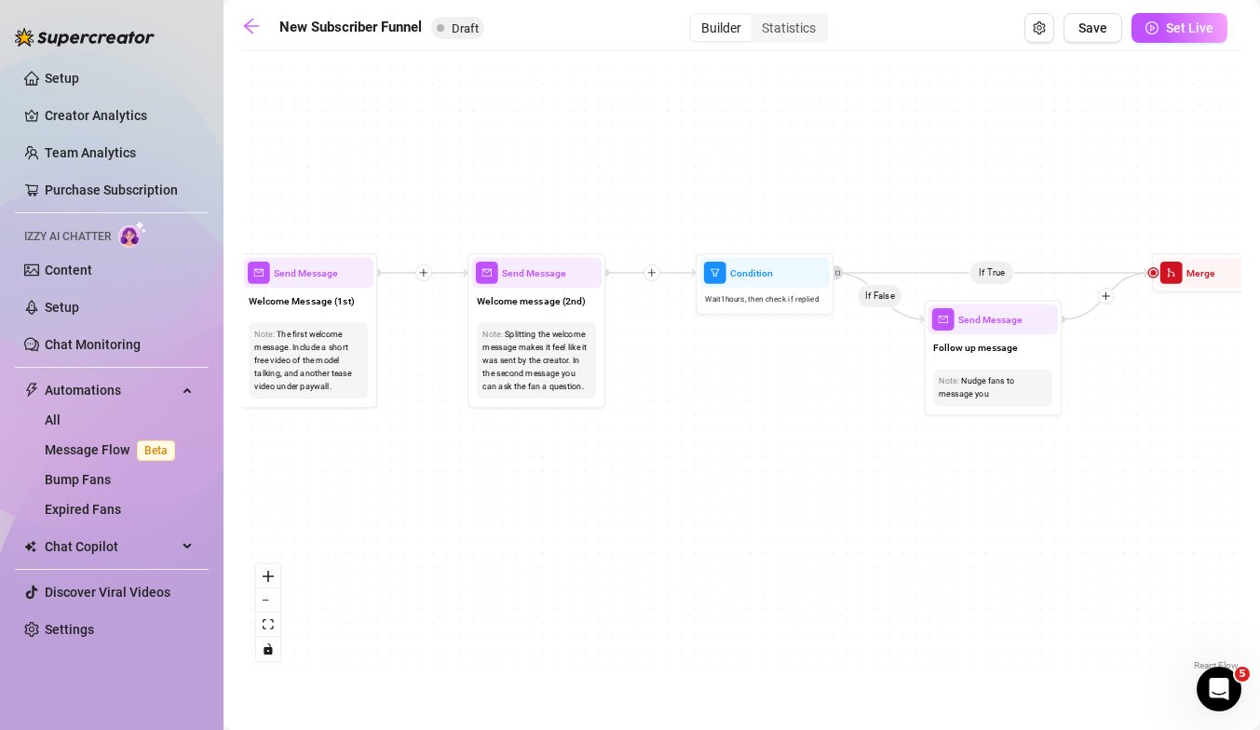
drag, startPoint x: 887, startPoint y: 465, endPoint x: 801, endPoint y: 466, distance: 86.6
click at [801, 466] on div "If True If True If True If False If False If False If True If False Merge Merge…" at bounding box center [741, 368] width 999 height 614
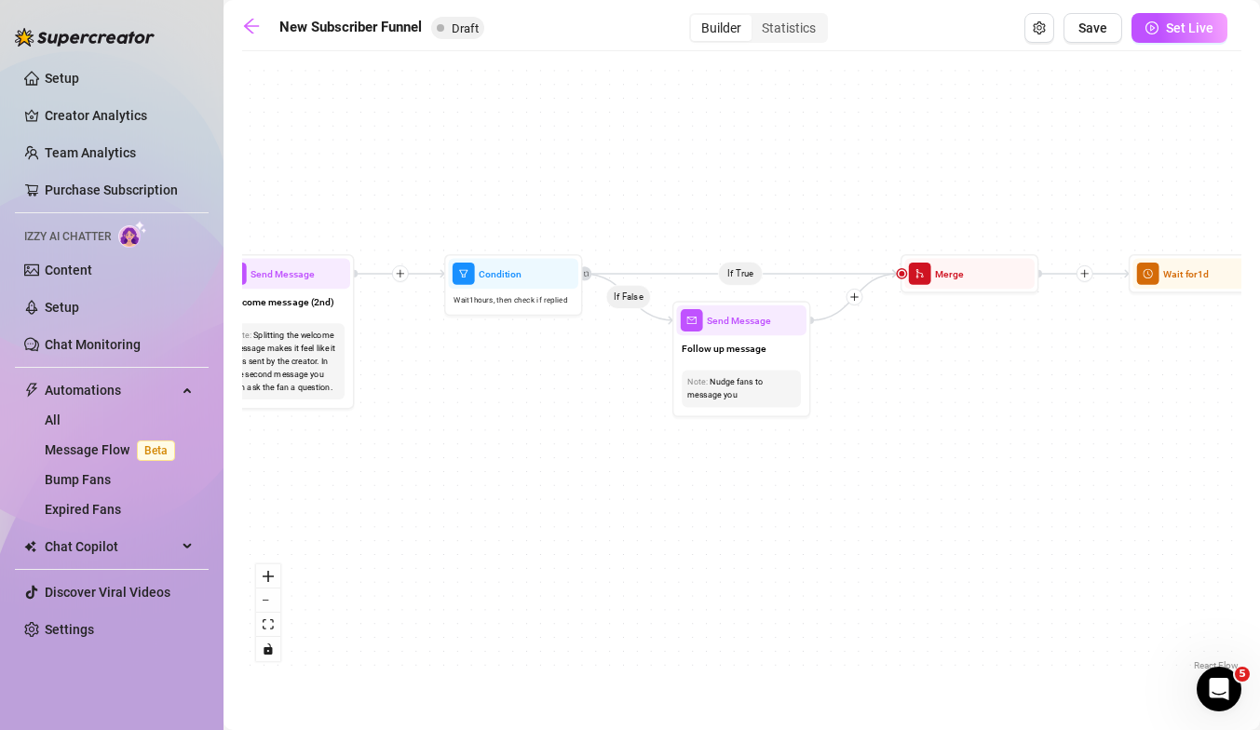
drag, startPoint x: 981, startPoint y: 479, endPoint x: 749, endPoint y: 479, distance: 232.8
click at [749, 479] on div "If True If True If True If False If False If False If True If False Merge Merge…" at bounding box center [741, 368] width 999 height 614
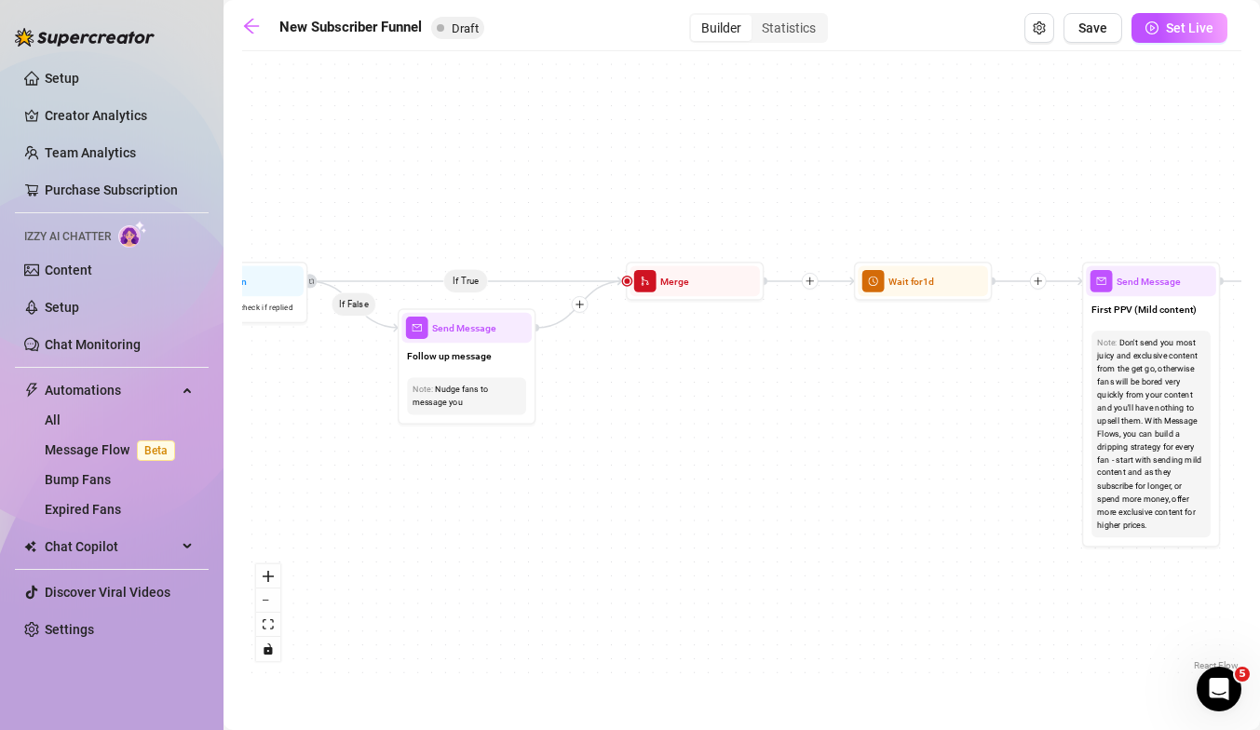
drag, startPoint x: 952, startPoint y: 463, endPoint x: 678, endPoint y: 469, distance: 273.8
click at [678, 469] on div "If True If True If True If False If False If False If True If False Merge Merge…" at bounding box center [741, 368] width 999 height 614
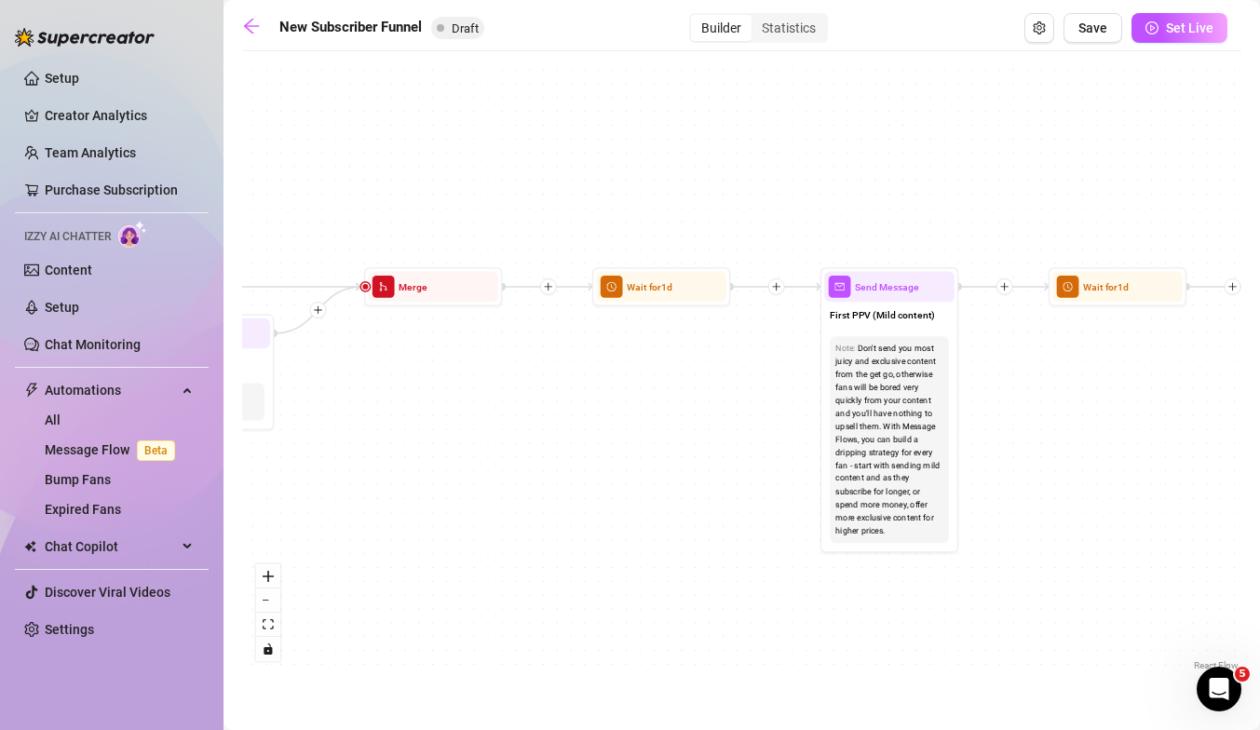
drag, startPoint x: 893, startPoint y: 477, endPoint x: 626, endPoint y: 485, distance: 267.3
click at [626, 485] on div "If True If True If True If False If False If False If True If False Merge Merge…" at bounding box center [741, 368] width 999 height 614
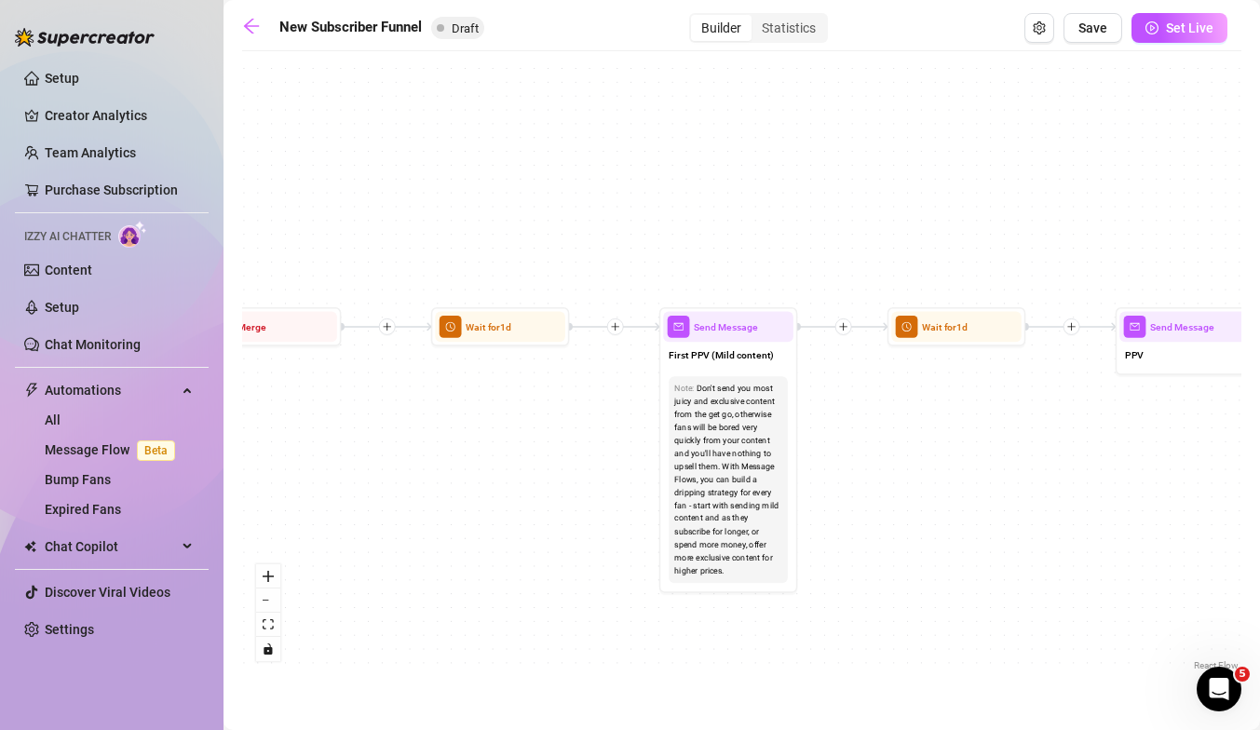
drag, startPoint x: 735, startPoint y: 451, endPoint x: 464, endPoint y: 529, distance: 282.0
click at [464, 529] on div "If True If True If True If False If False If False If True If False Merge Merge…" at bounding box center [741, 368] width 999 height 614
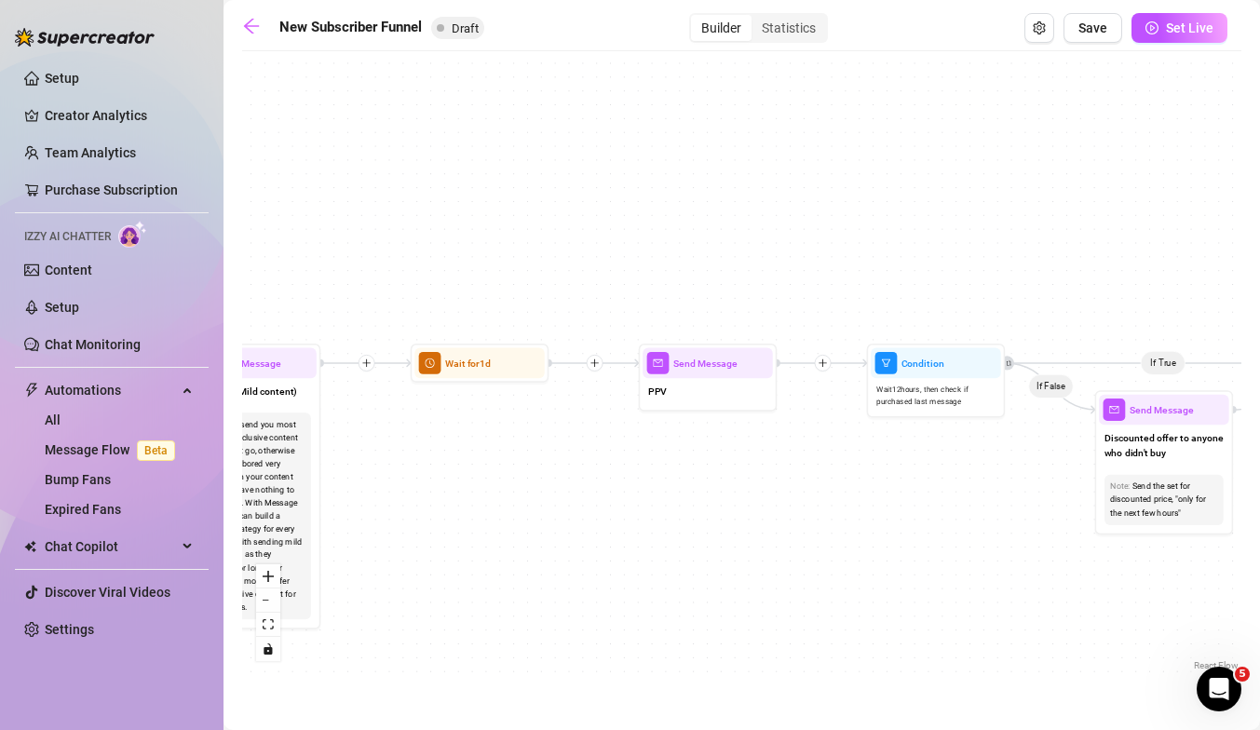
drag, startPoint x: 1006, startPoint y: 496, endPoint x: 644, endPoint y: 492, distance: 362.2
click at [644, 492] on div "If True If True If True If False If False If False If True If False Merge Merge…" at bounding box center [741, 368] width 999 height 614
click at [108, 506] on link "Expired Fans" at bounding box center [83, 509] width 76 height 15
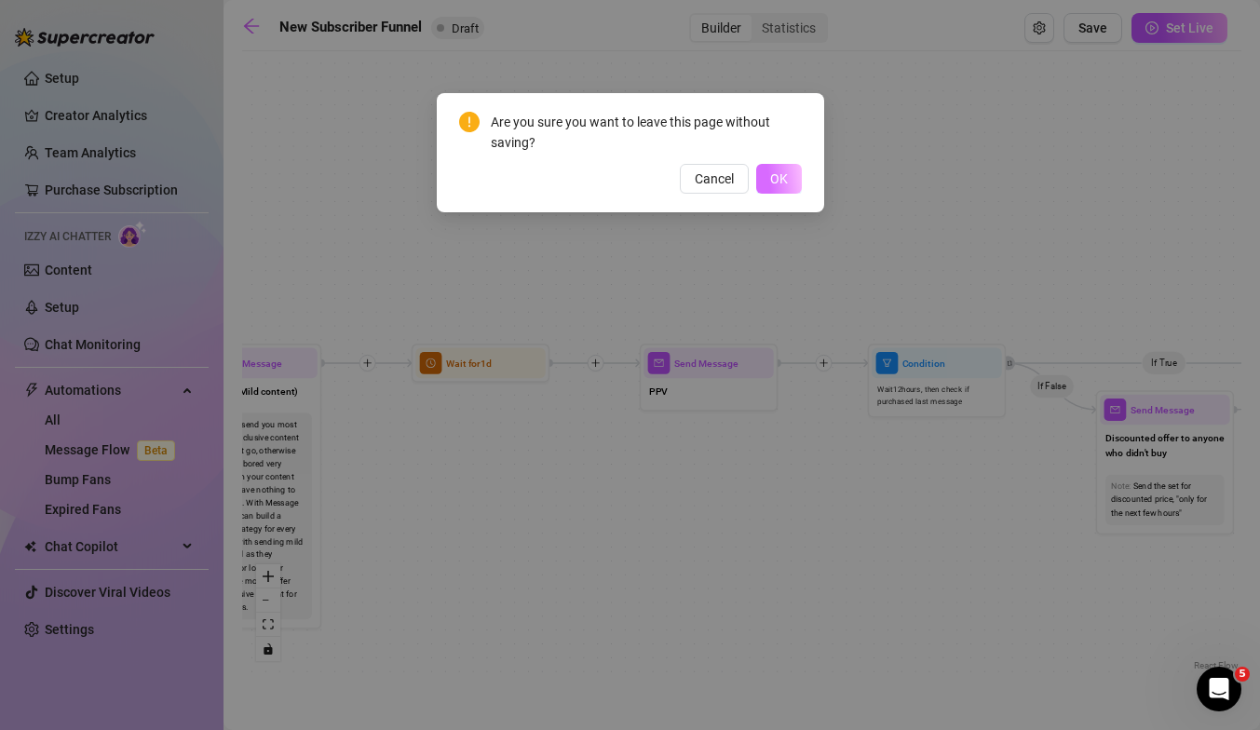
click at [780, 172] on span "OK" at bounding box center [779, 178] width 18 height 15
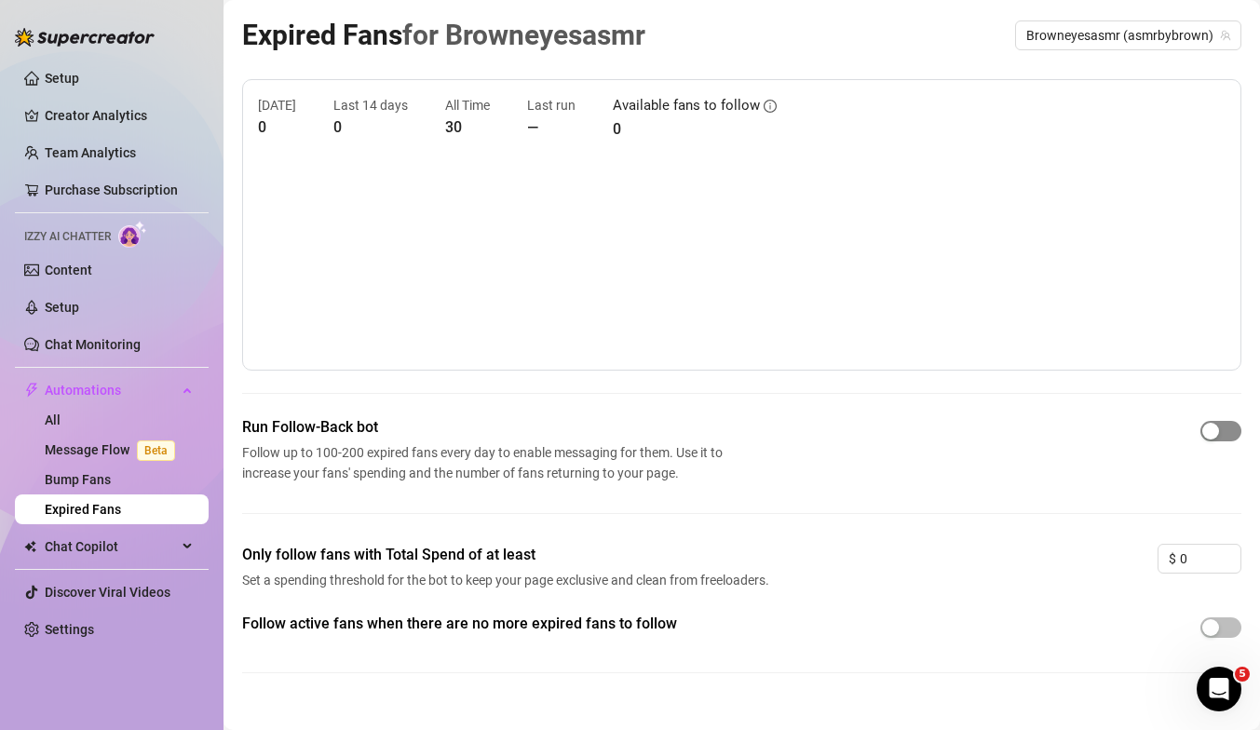
click at [1203, 427] on div "button" at bounding box center [1210, 431] width 17 height 17
click at [104, 119] on link "Creator Analytics" at bounding box center [119, 116] width 149 height 30
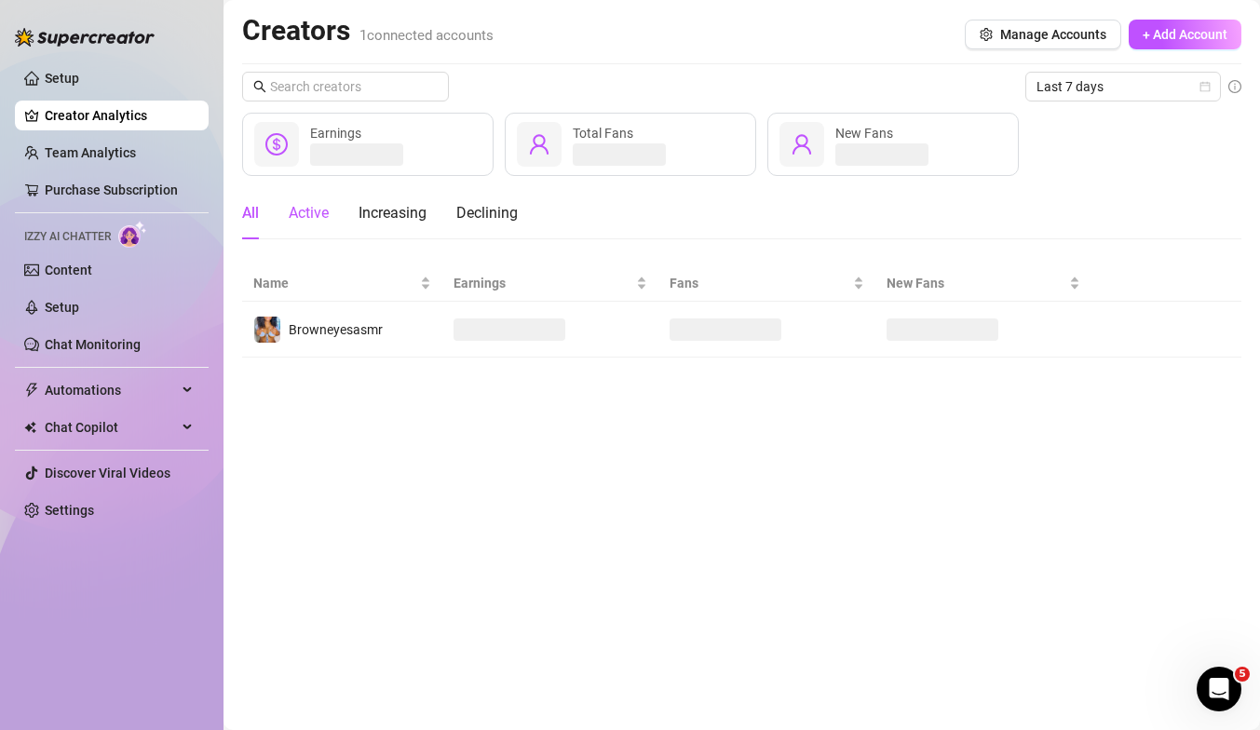
click at [319, 223] on div "Active" at bounding box center [309, 213] width 40 height 22
click at [387, 219] on div "Increasing" at bounding box center [392, 213] width 68 height 22
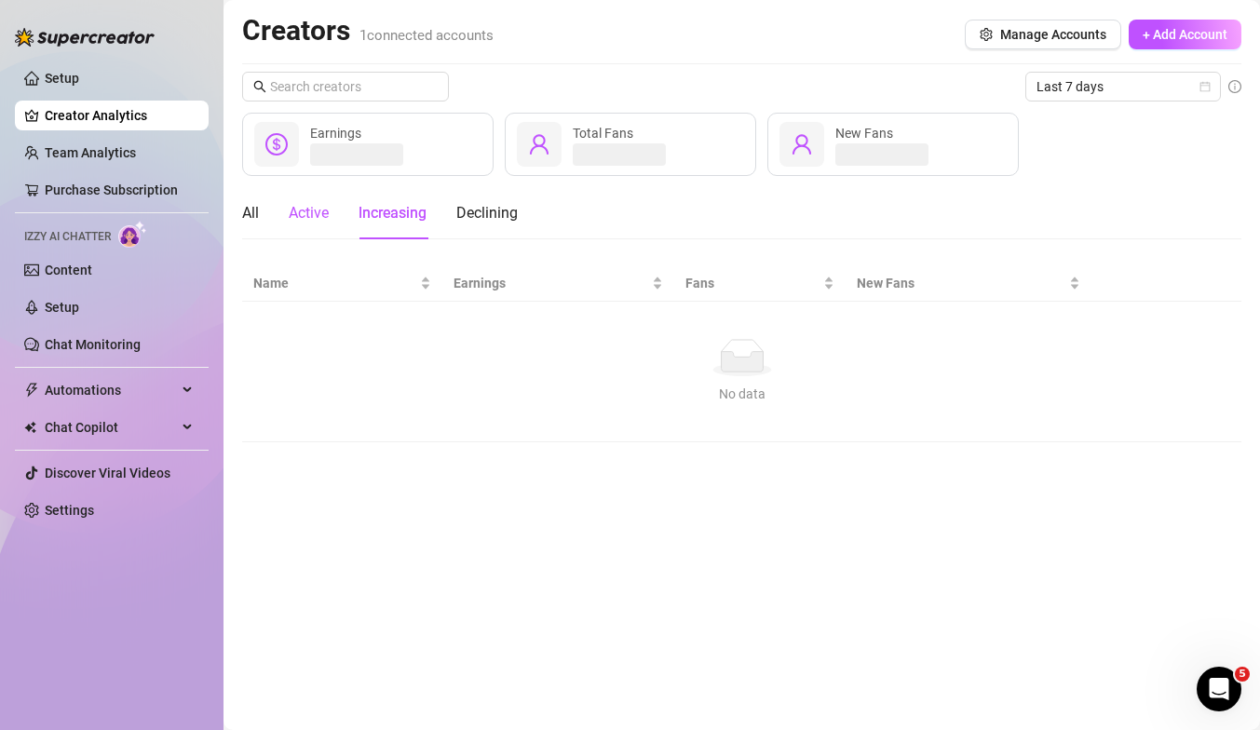
click at [306, 216] on div "Active" at bounding box center [309, 213] width 40 height 22
